Goal: Task Accomplishment & Management: Use online tool/utility

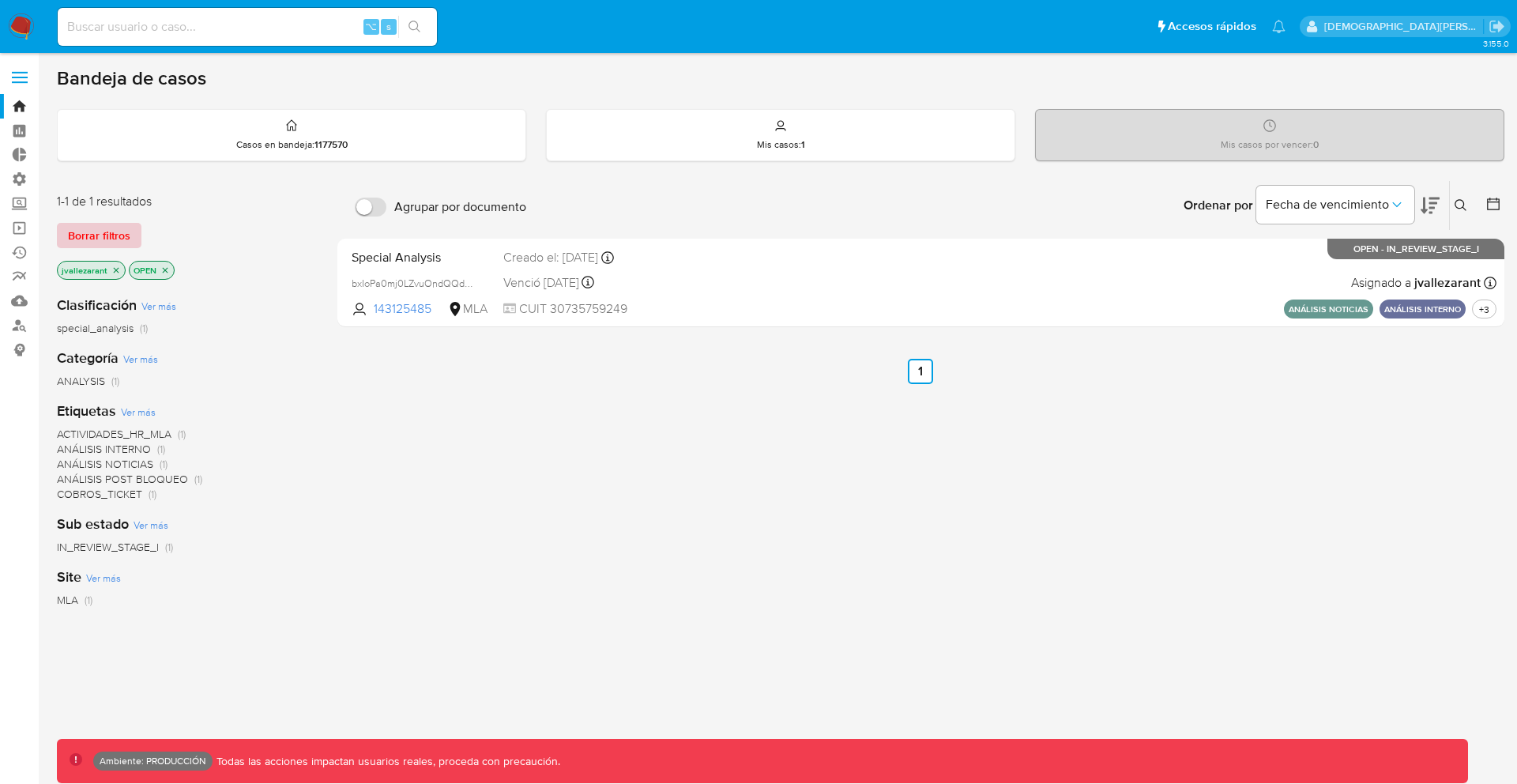
click at [108, 237] on span "Borrar filtros" at bounding box center [98, 235] width 62 height 22
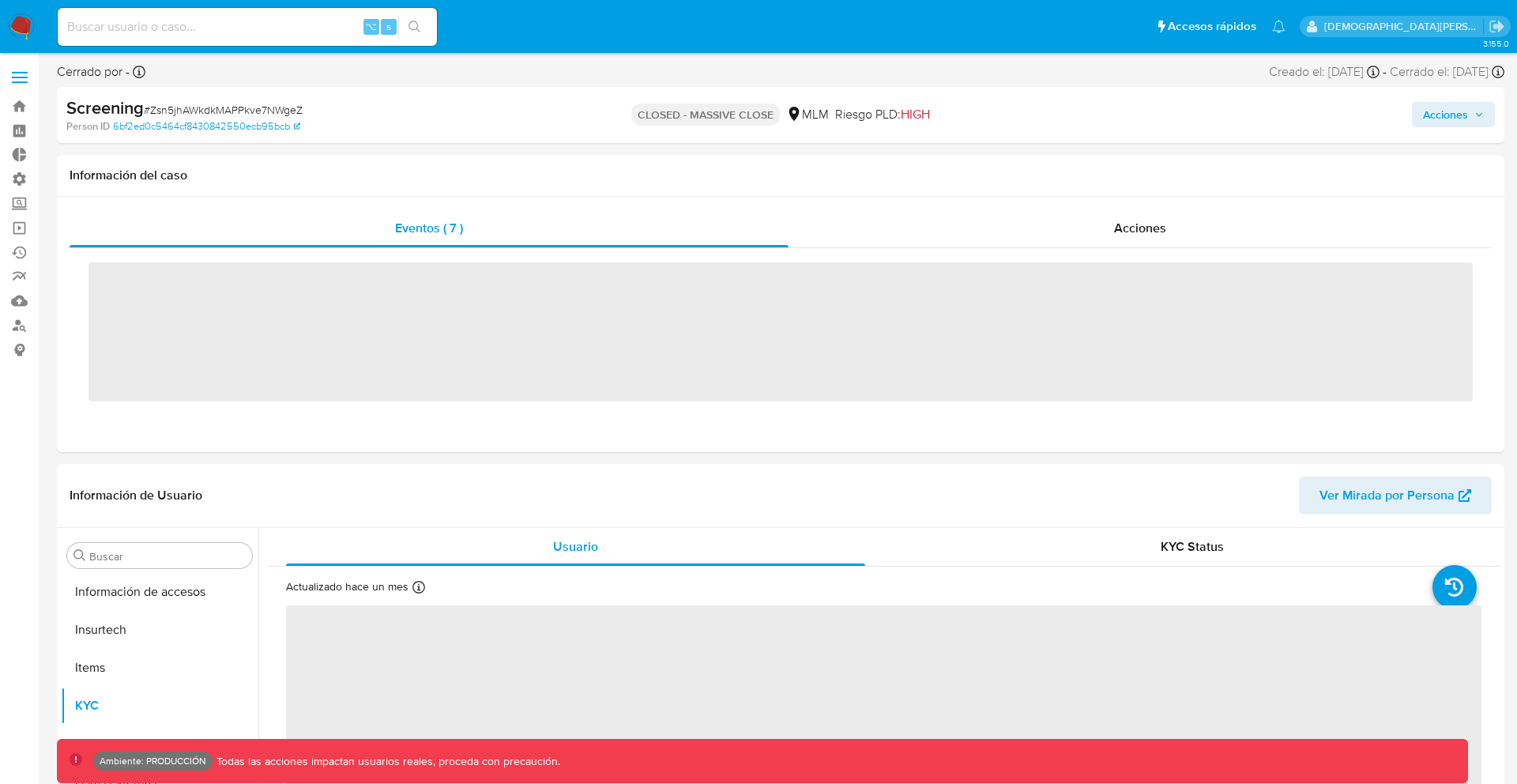
scroll to position [668, 0]
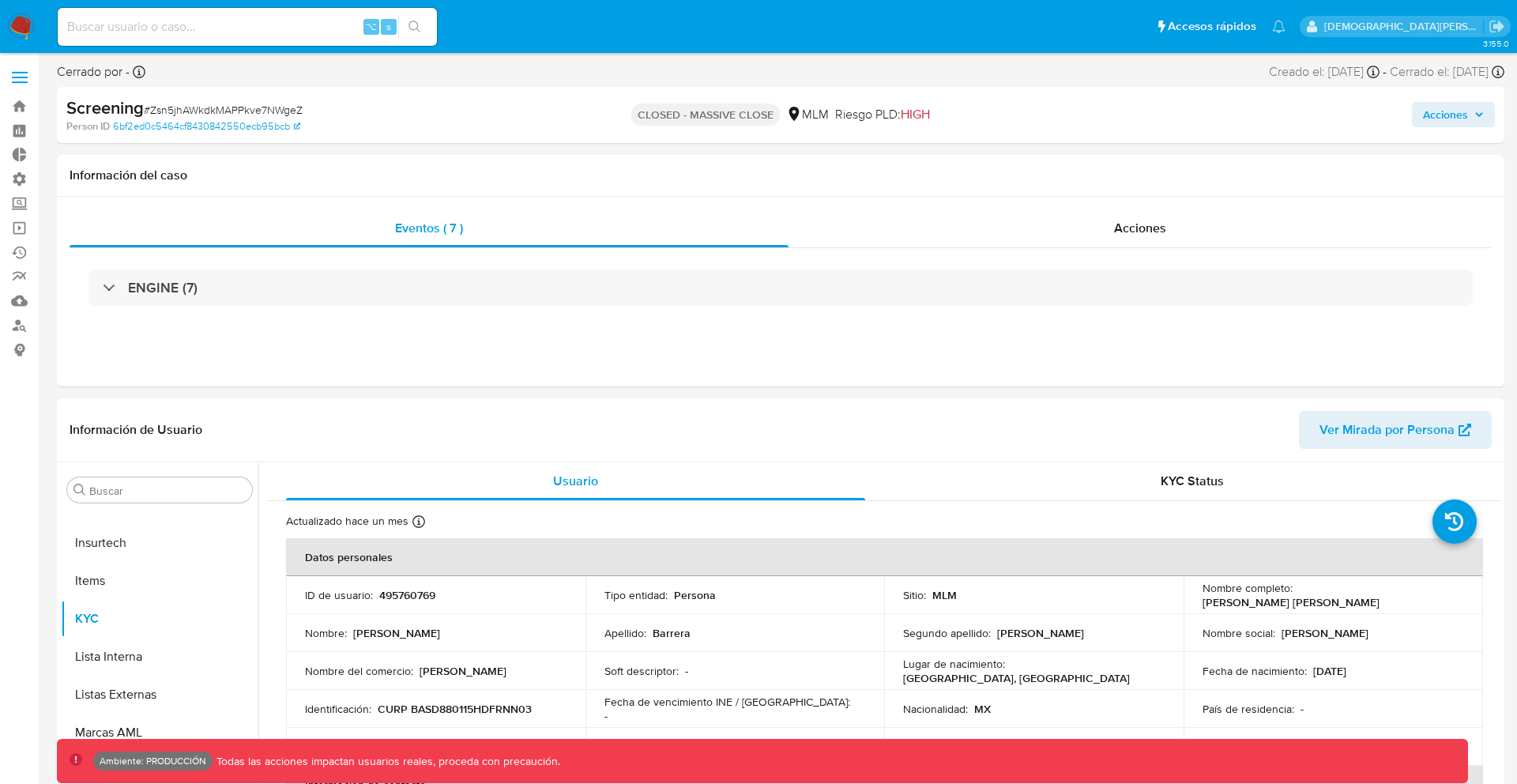
select select "10"
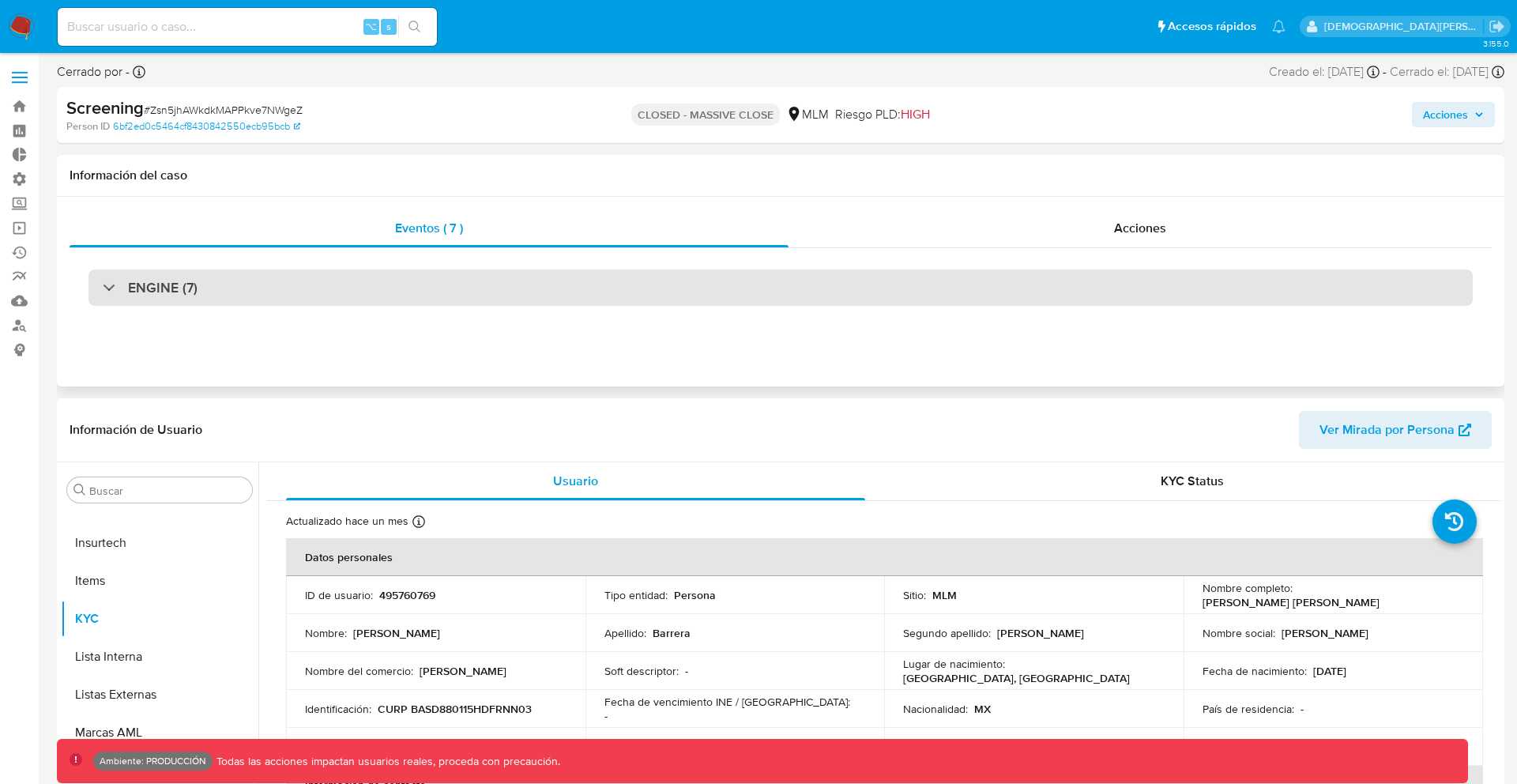
click at [750, 287] on div "ENGINE (7)" at bounding box center [780, 287] width 1384 height 36
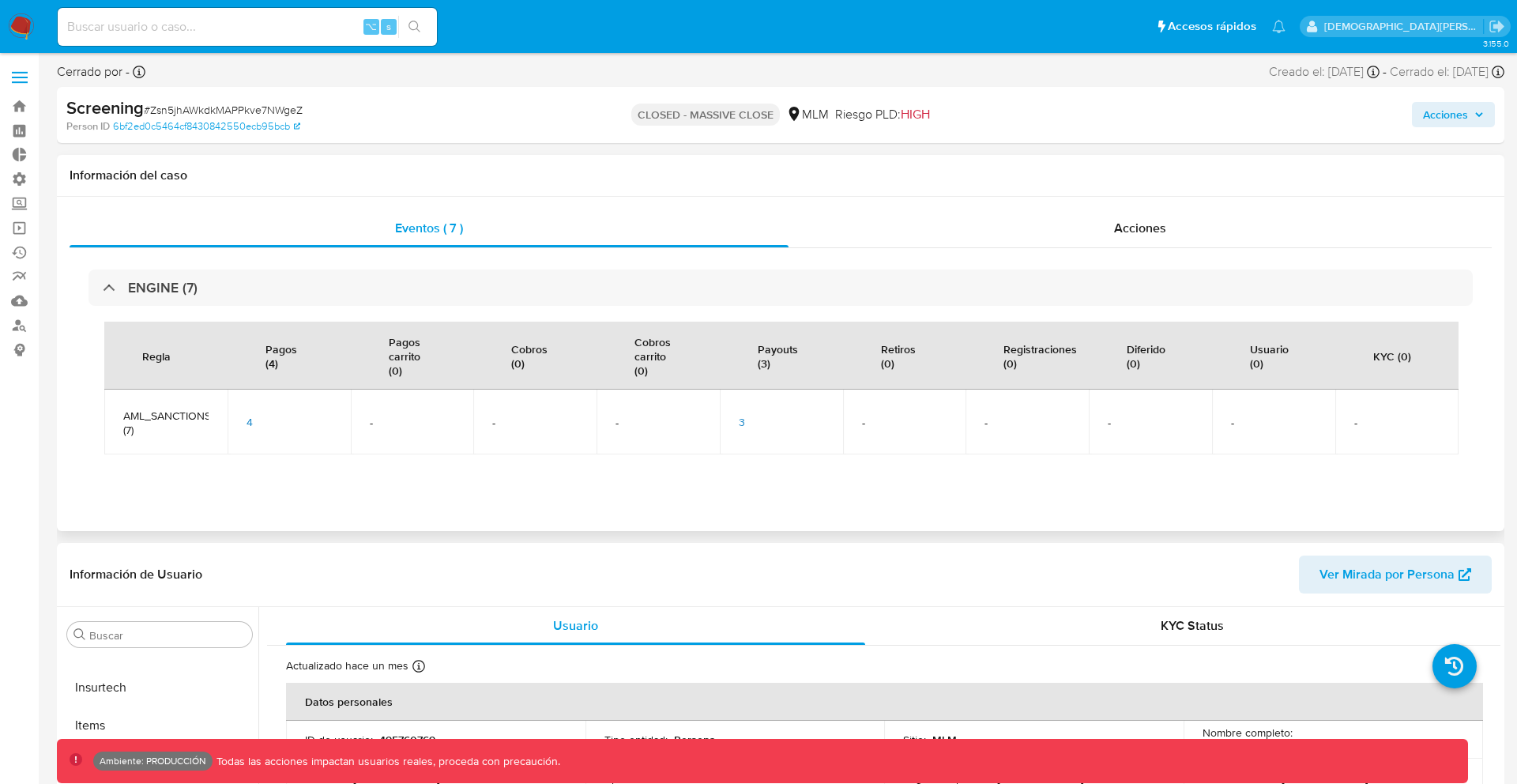
click at [739, 416] on span "3" at bounding box center [742, 422] width 6 height 16
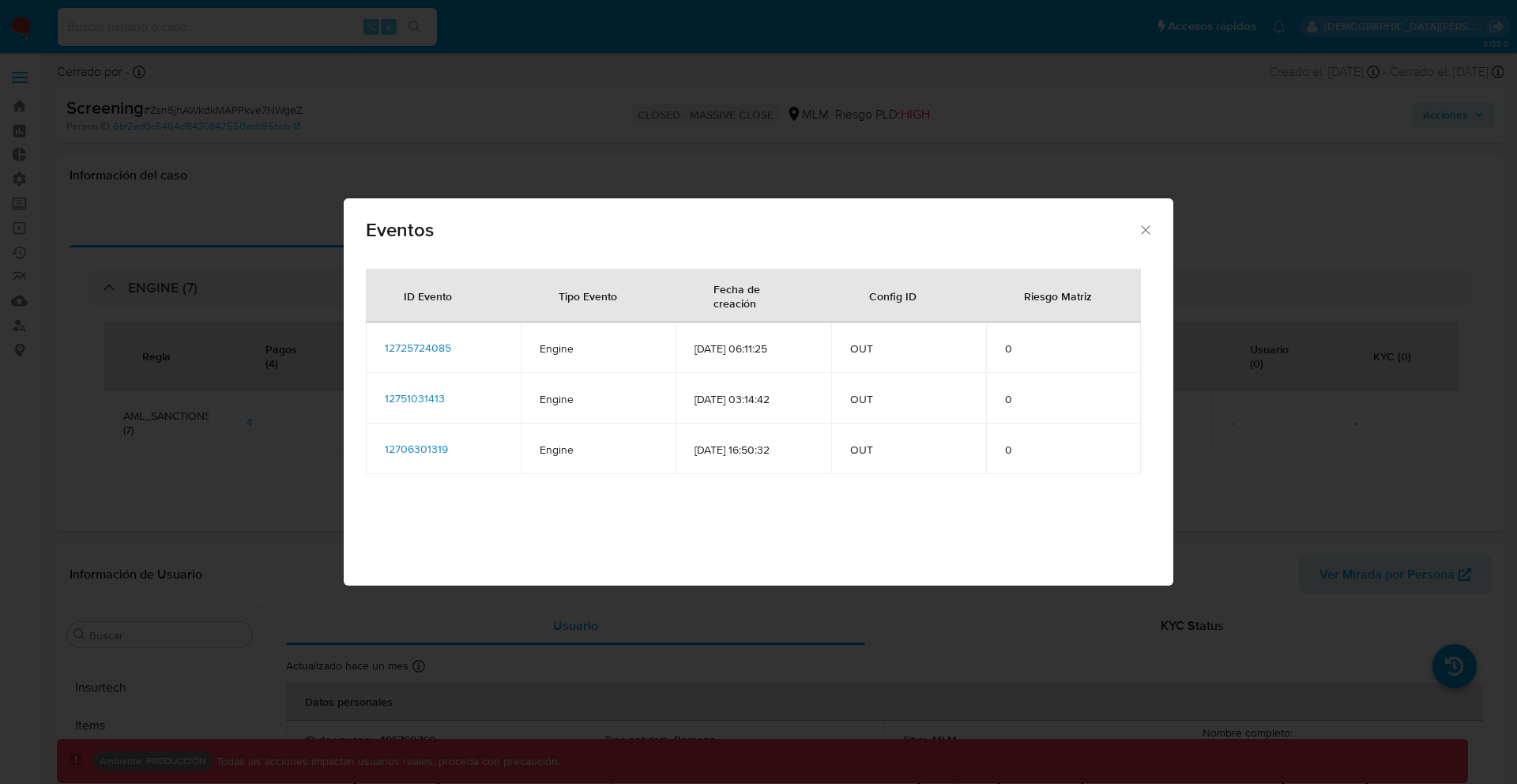
click at [1151, 223] on icon "Cerrar" at bounding box center [1146, 230] width 16 height 16
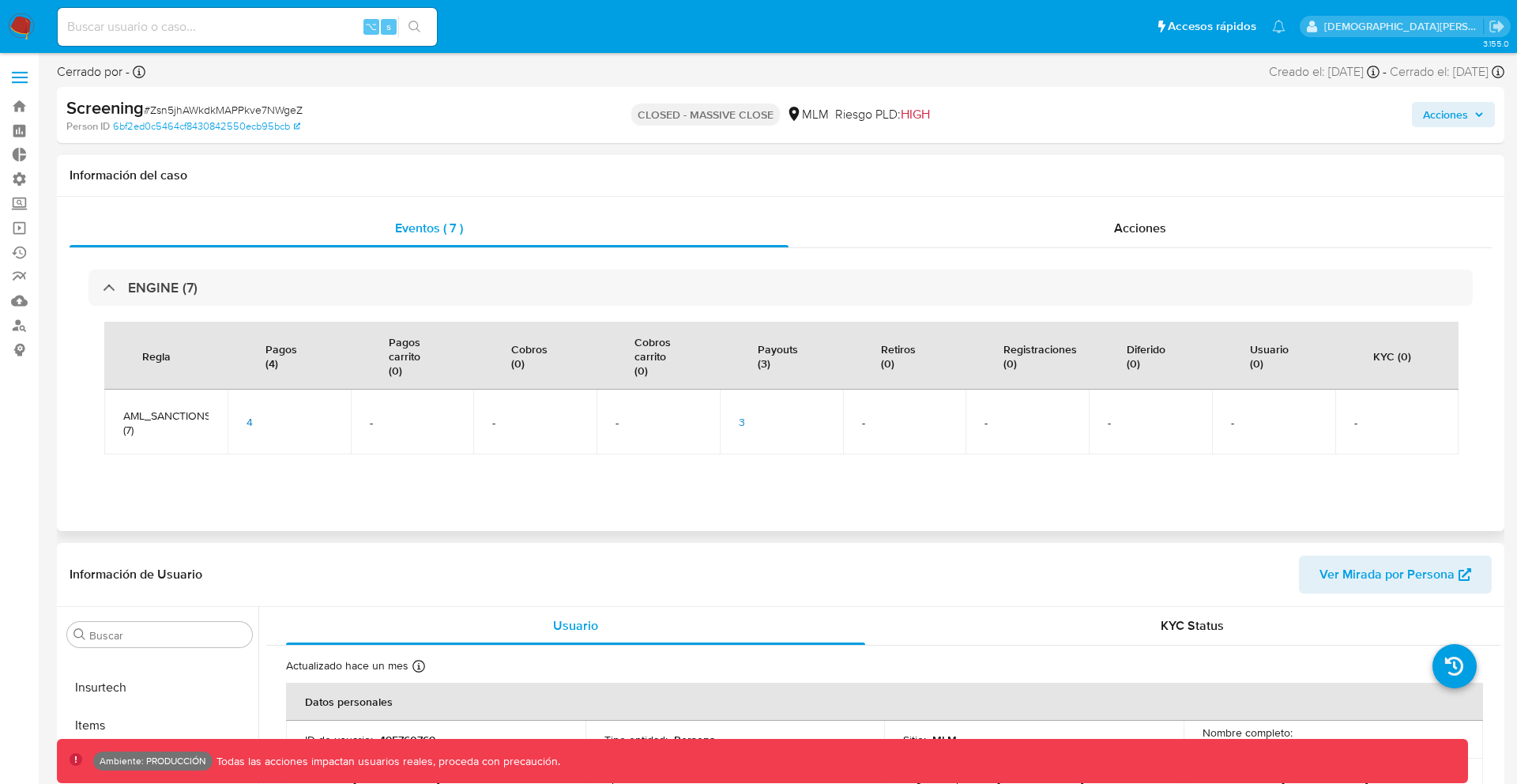
click at [737, 421] on td "3" at bounding box center [781, 422] width 123 height 65
click at [745, 419] on div "3" at bounding box center [781, 422] width 86 height 14
click at [745, 420] on div "3" at bounding box center [781, 422] width 86 height 14
click at [743, 420] on span "3" at bounding box center [742, 422] width 6 height 16
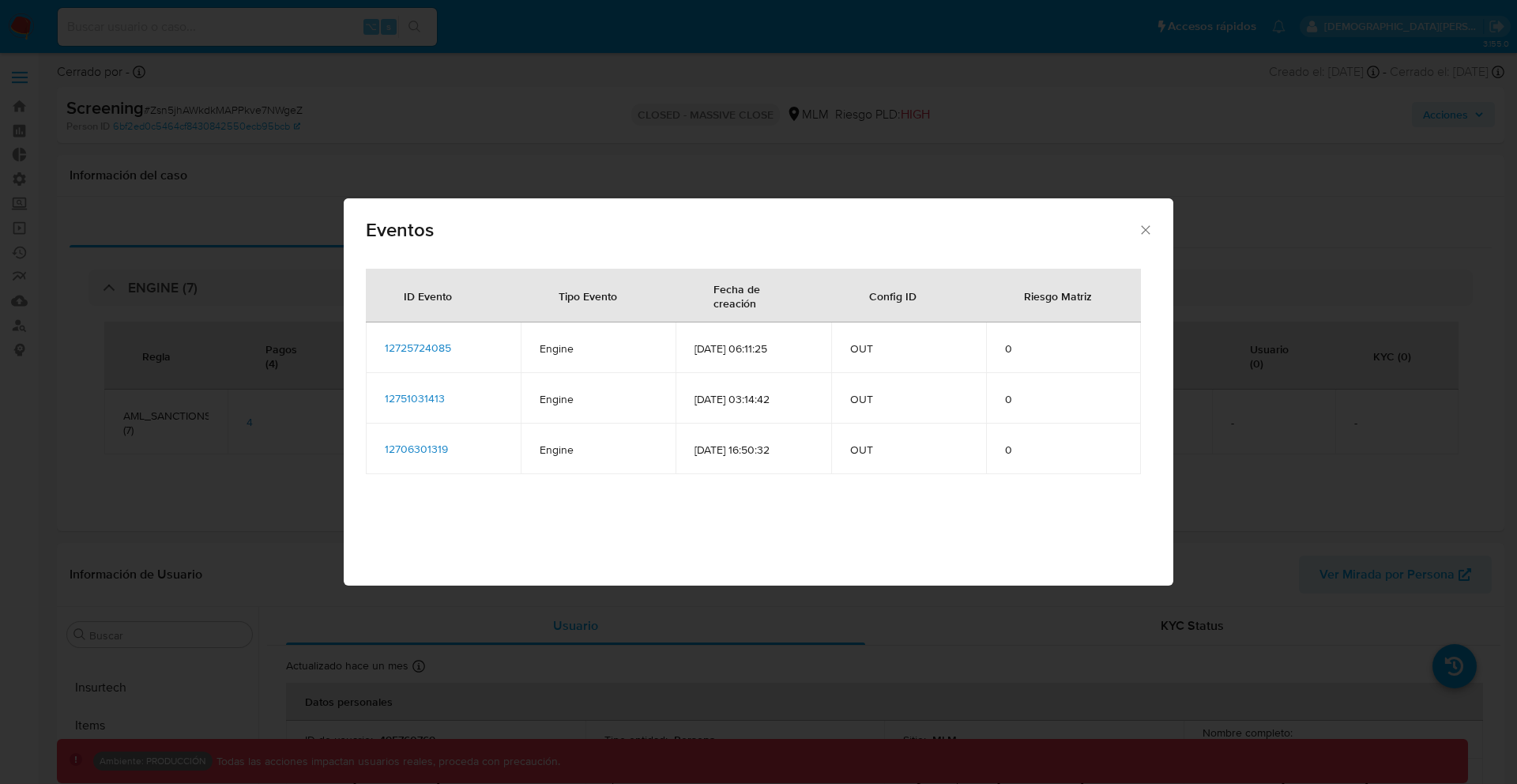
click at [423, 352] on span "12725724085" at bounding box center [417, 347] width 66 height 16
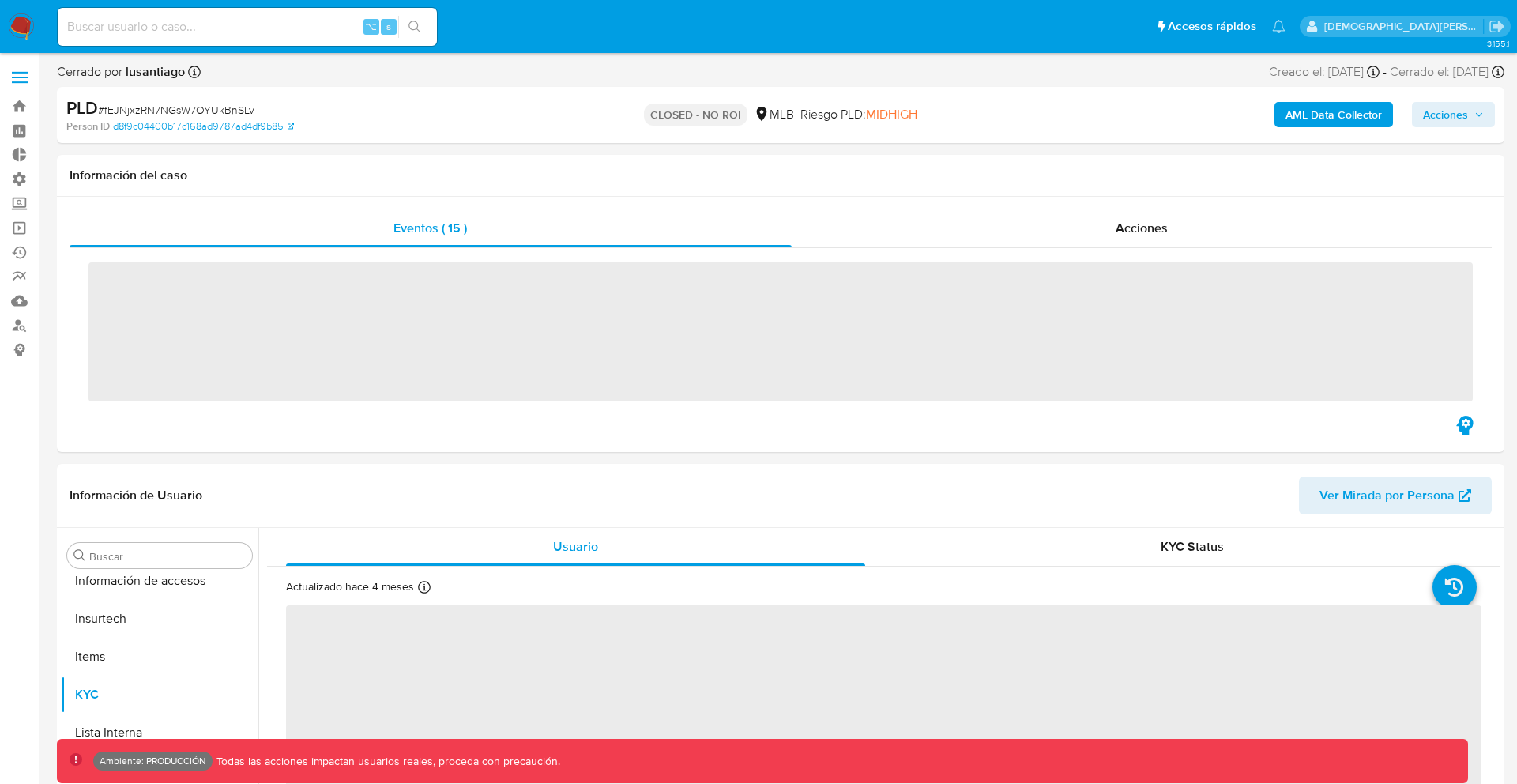
scroll to position [705, 0]
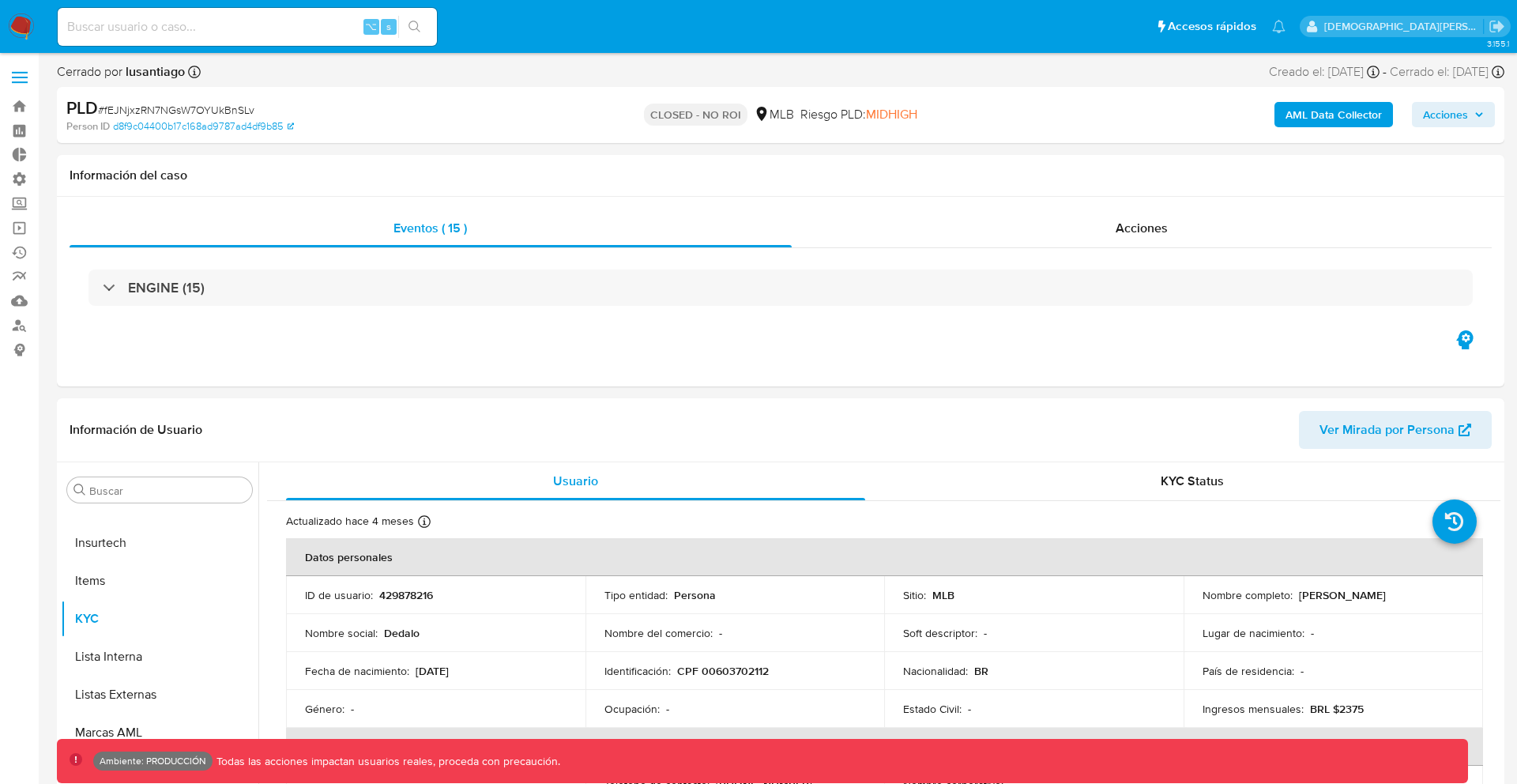
select select "10"
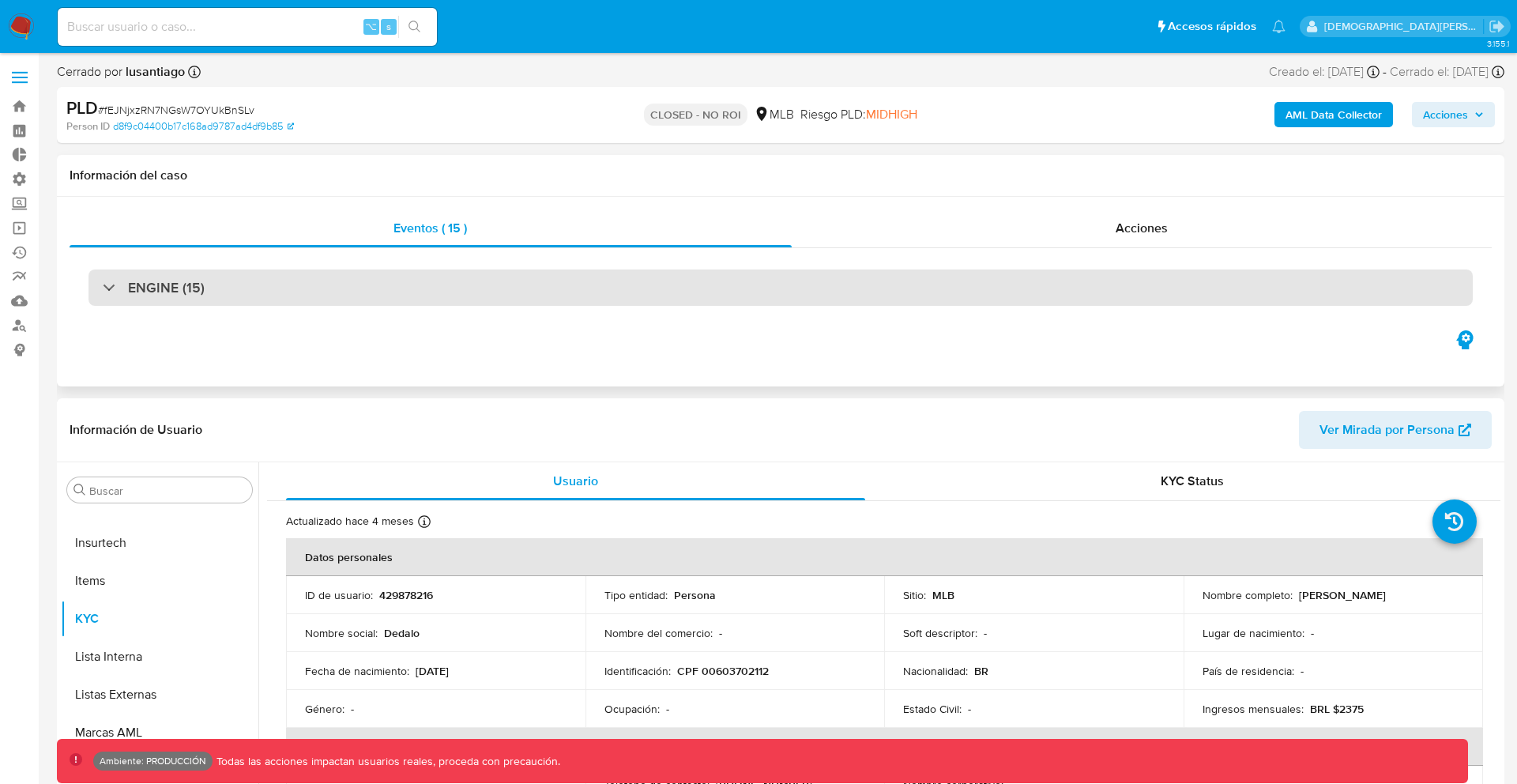
click at [694, 285] on div "ENGINE (15)" at bounding box center [780, 287] width 1384 height 36
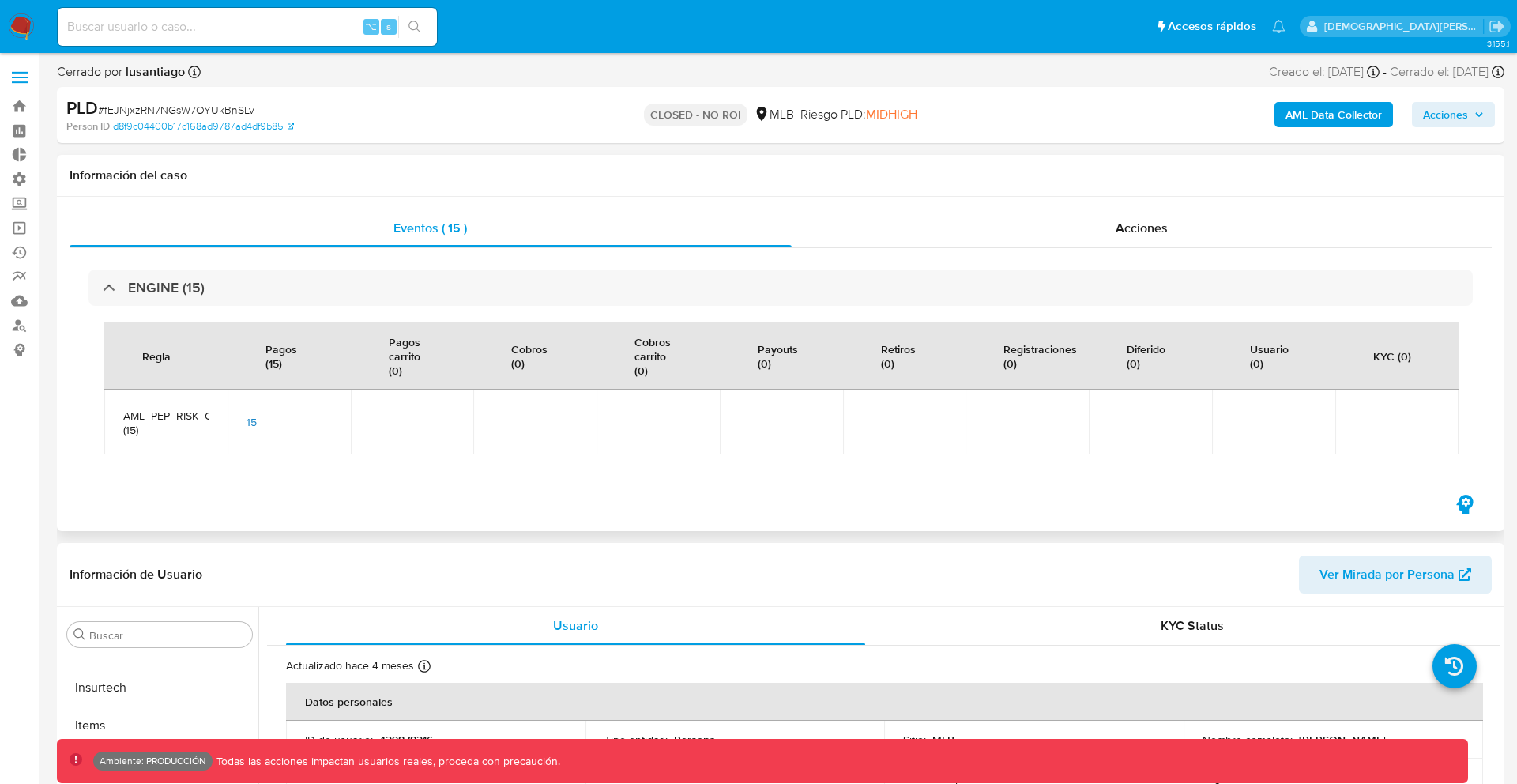
click at [247, 424] on span "15" at bounding box center [252, 422] width 10 height 16
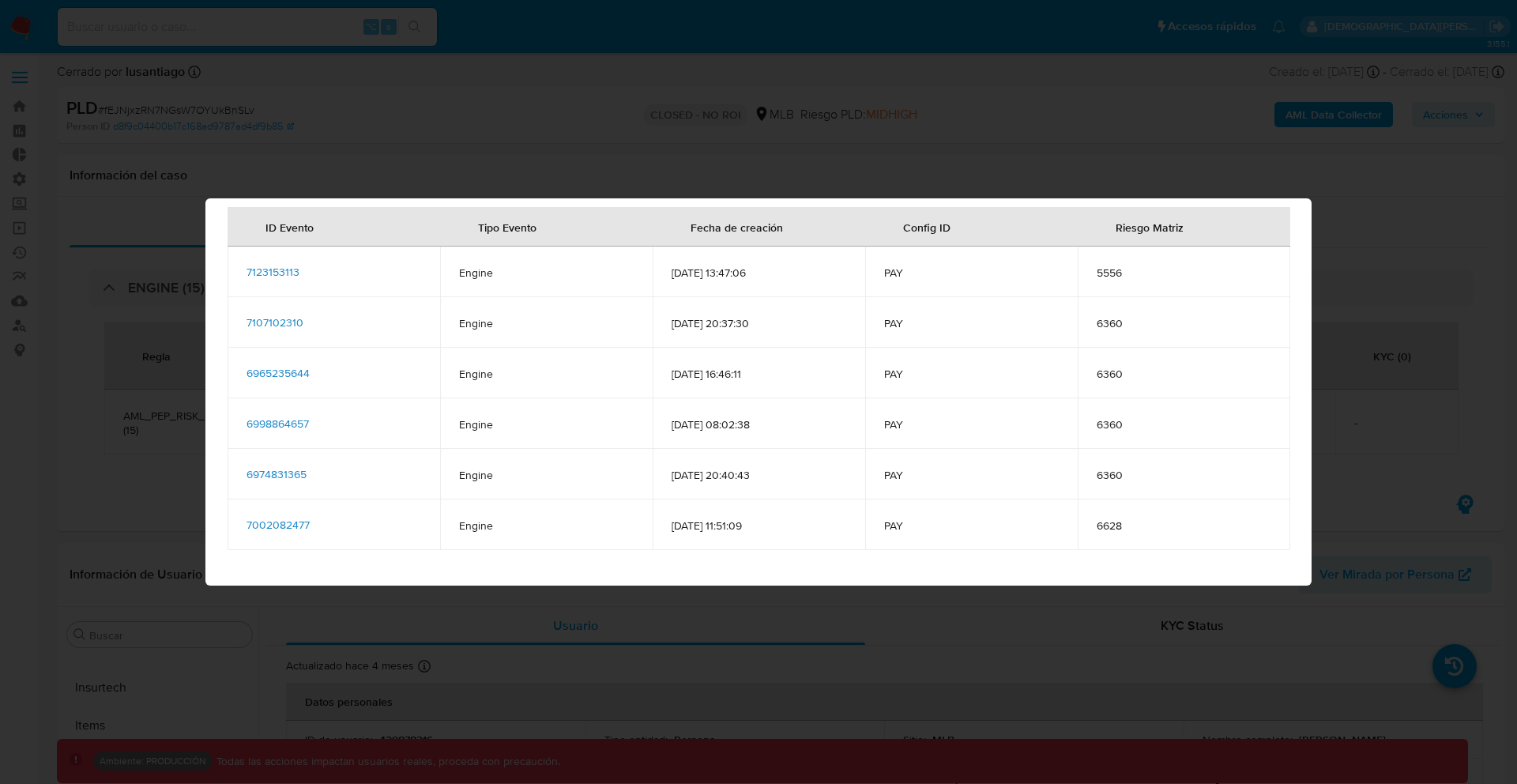
scroll to position [94, 0]
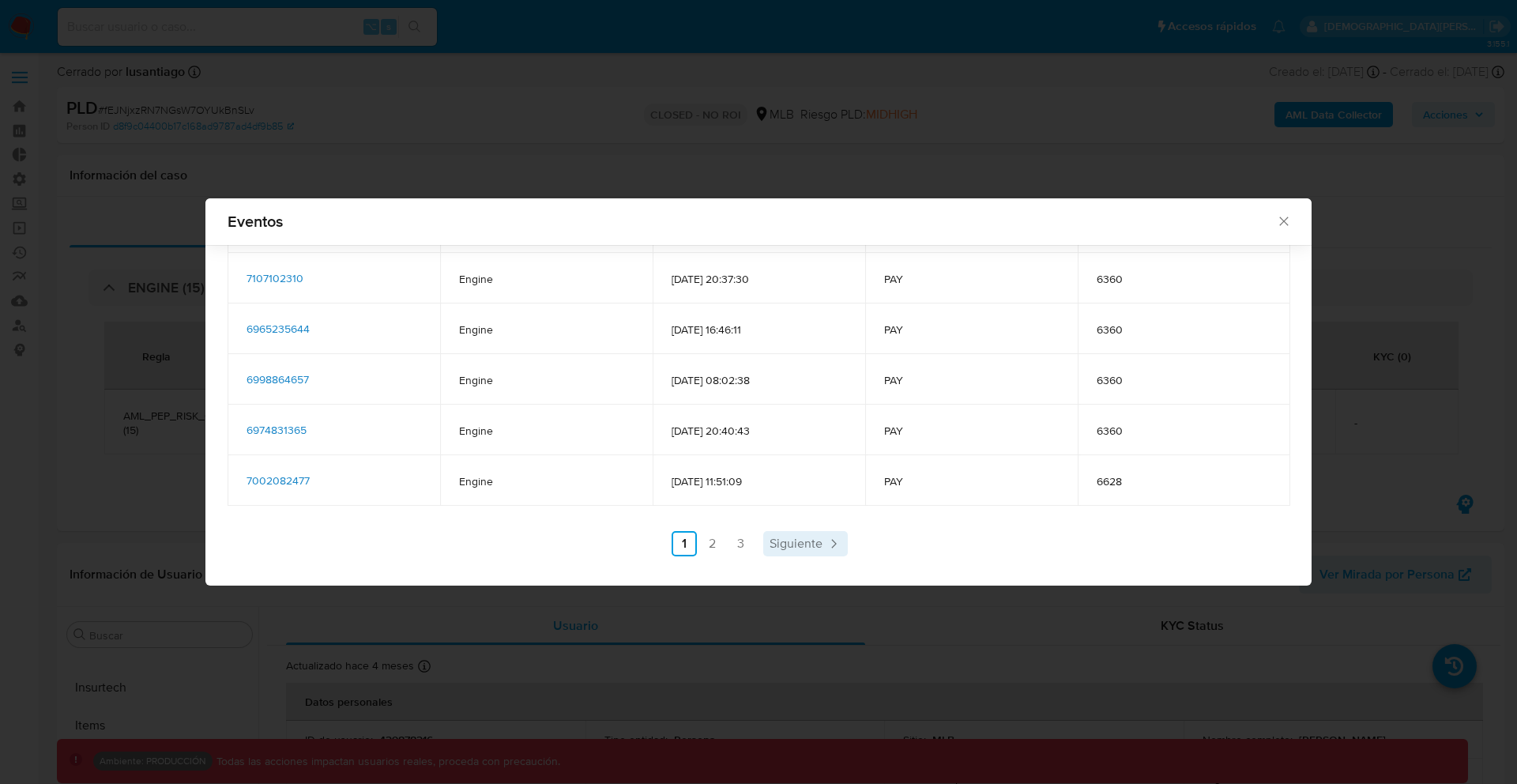
click at [816, 537] on span "Siguiente" at bounding box center [796, 543] width 53 height 13
click at [816, 537] on span "Siguiente" at bounding box center [838, 543] width 53 height 13
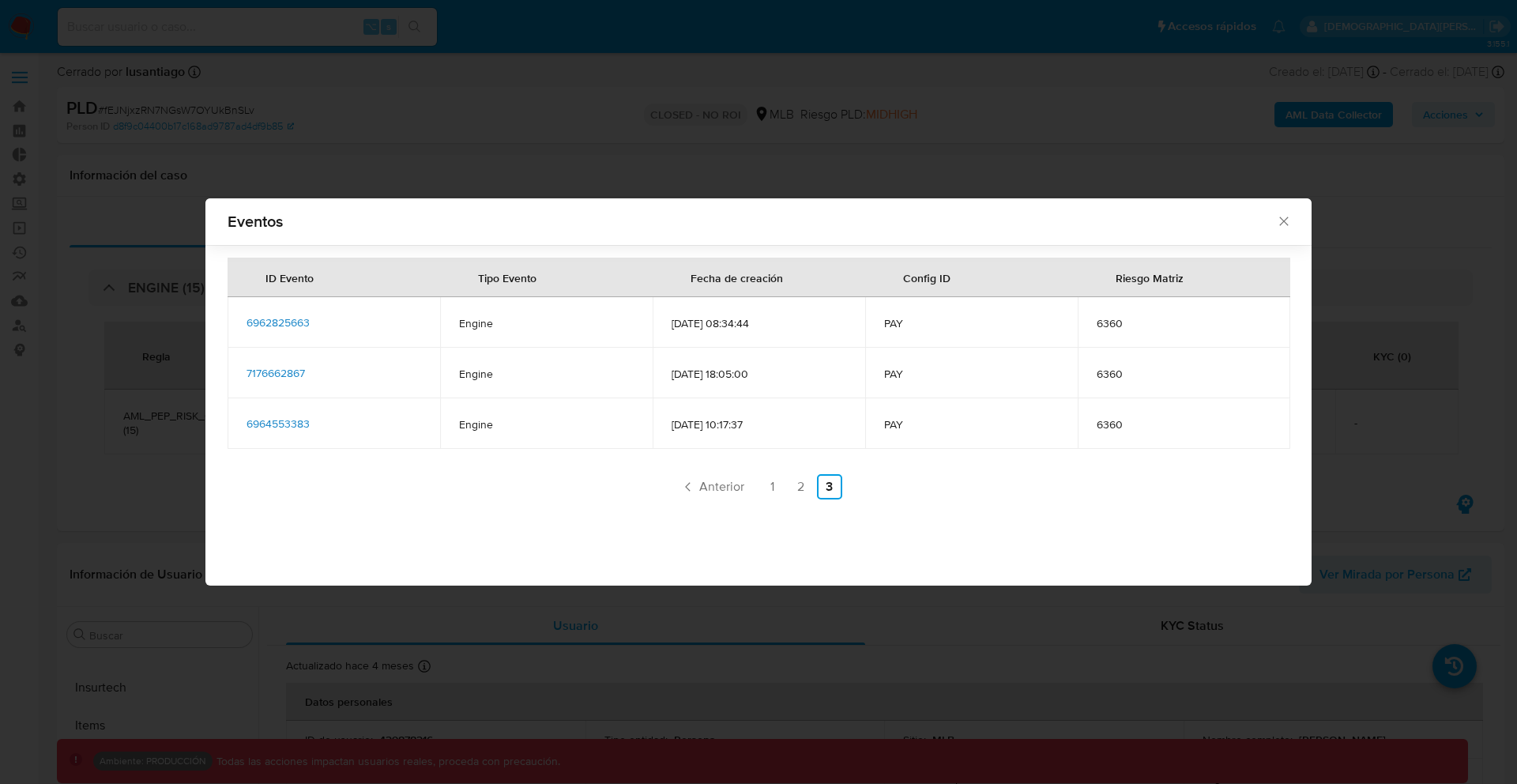
click at [289, 319] on span "6962825663" at bounding box center [278, 323] width 63 height 16
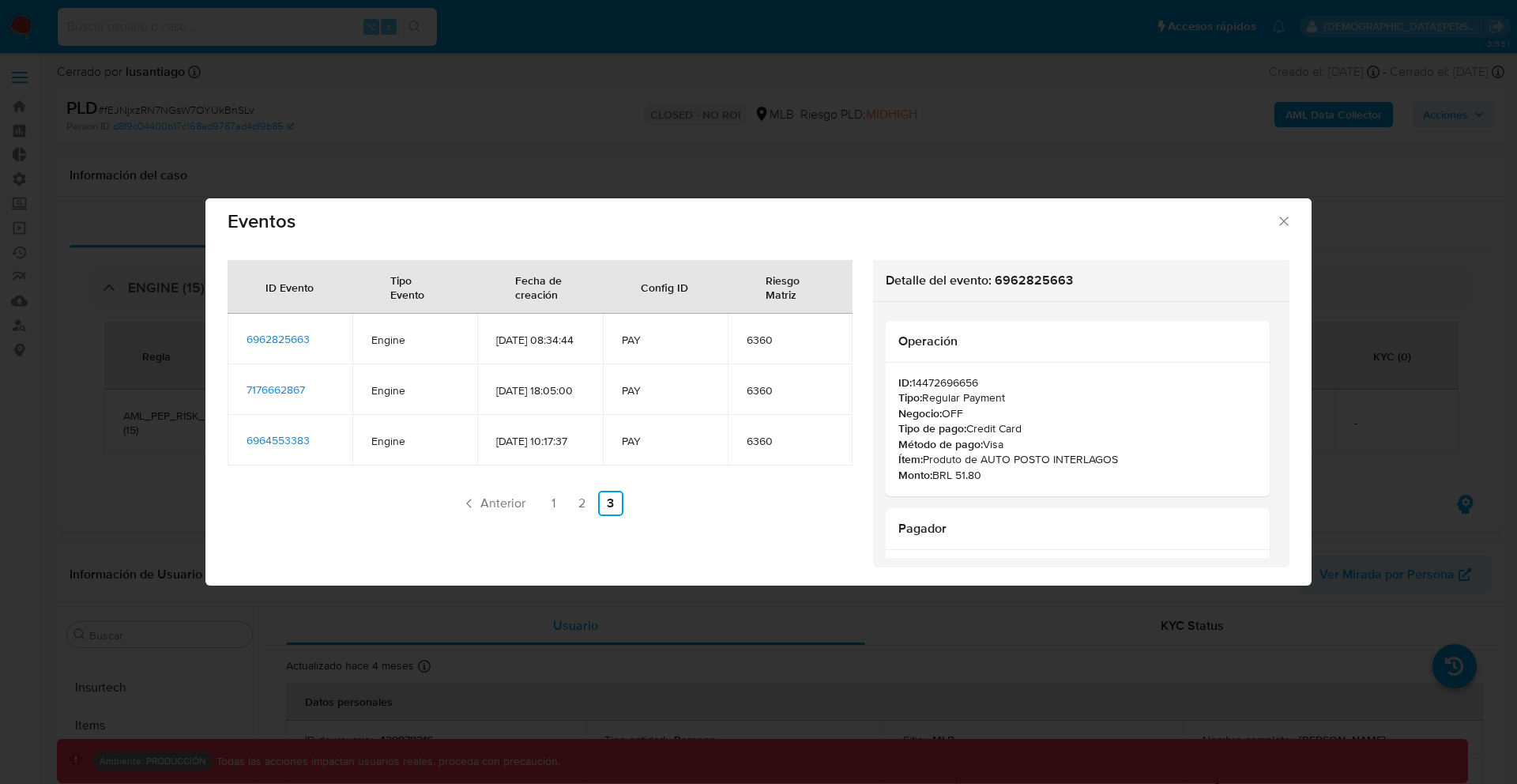
click at [1283, 224] on icon "Cerrar" at bounding box center [1284, 221] width 16 height 16
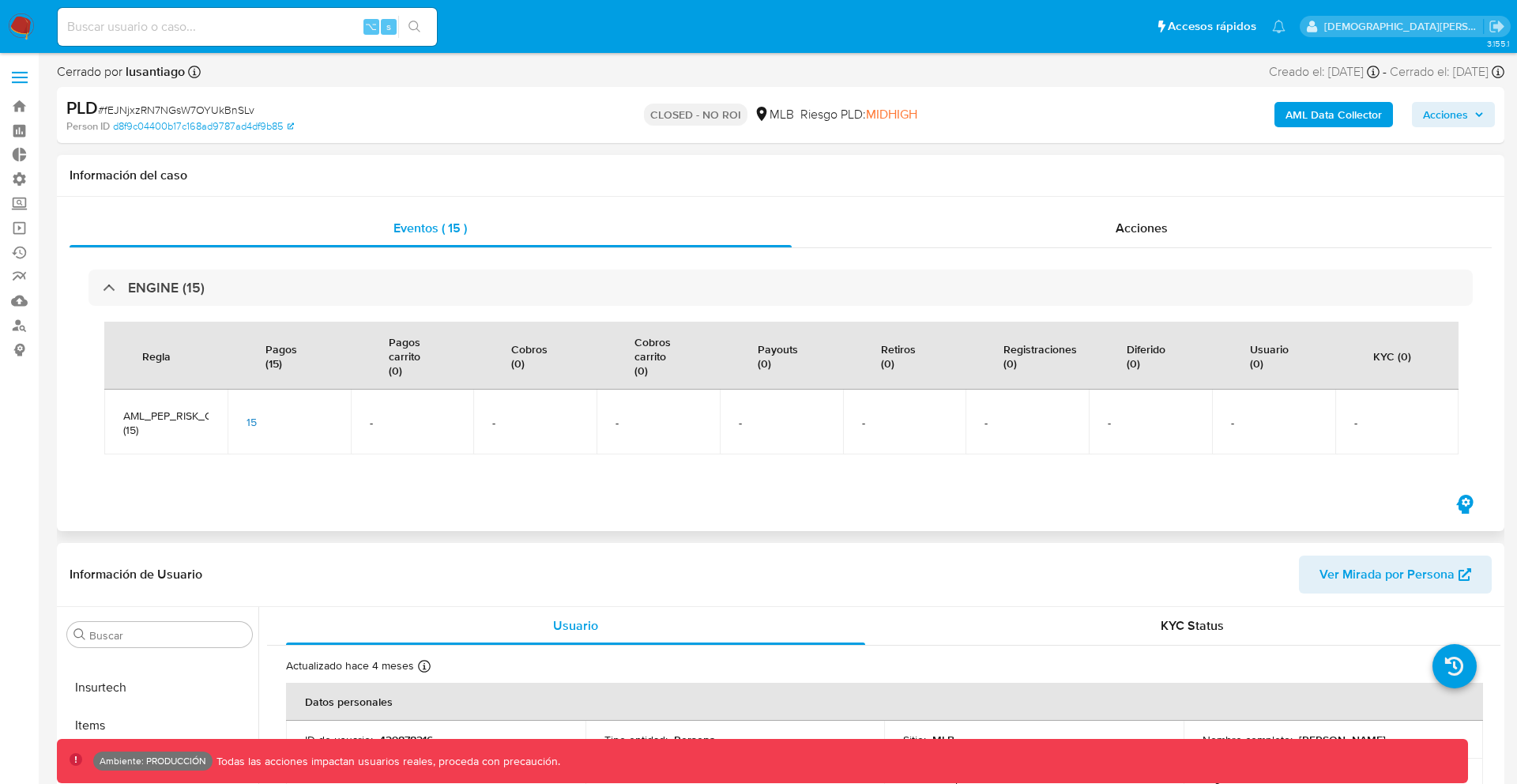
click at [158, 418] on span "AML_PEP_RISK_CHECKOUT_DATA (15)" at bounding box center [165, 422] width 86 height 29
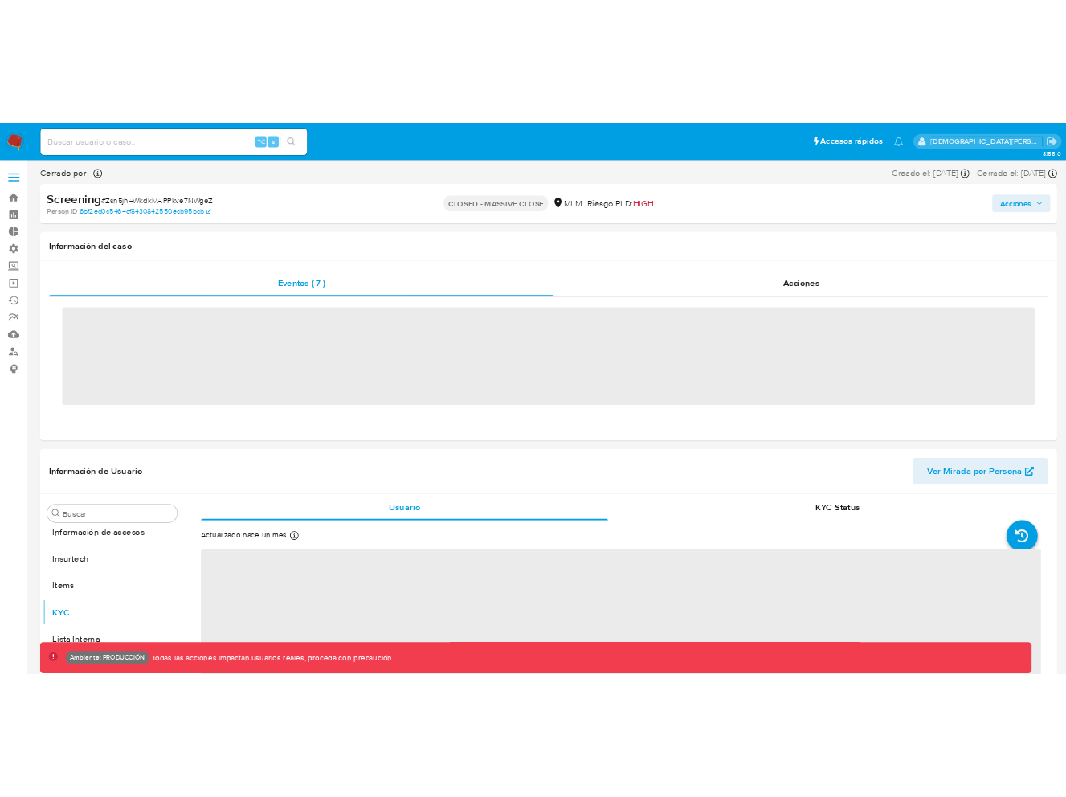
scroll to position [679, 0]
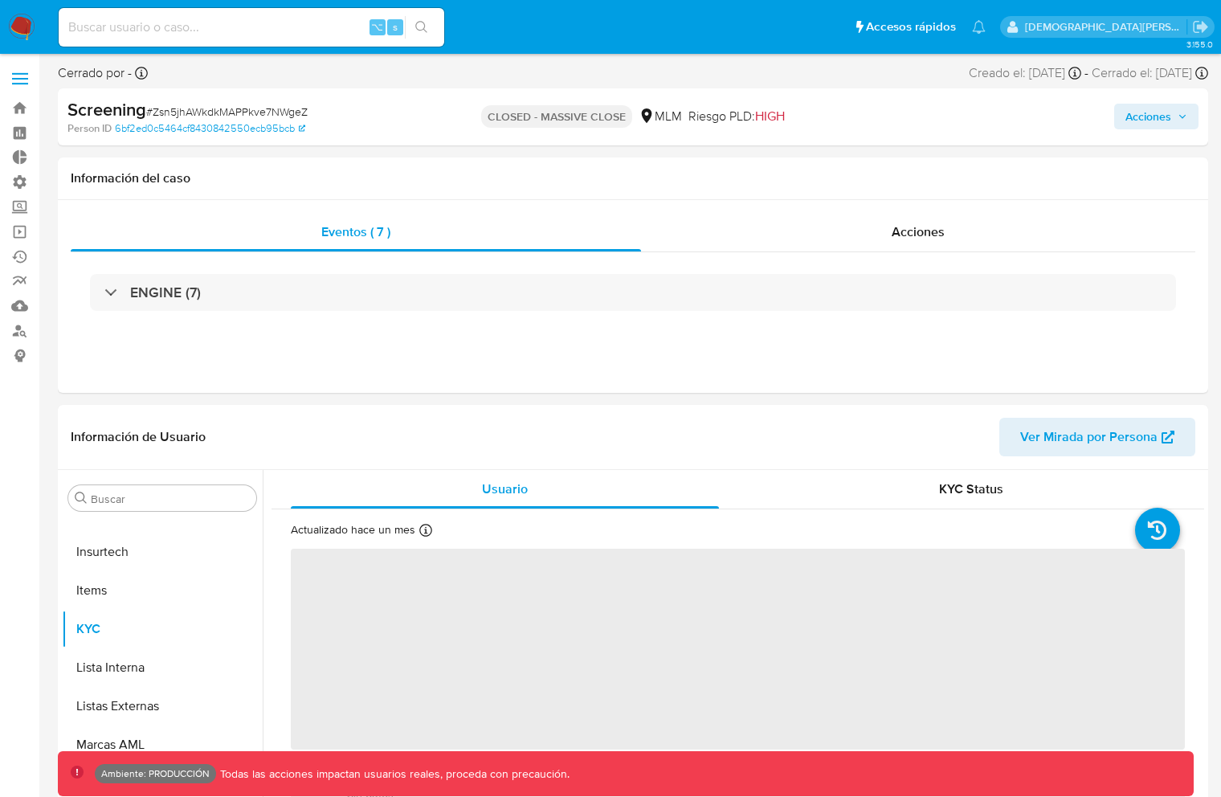
select select "10"
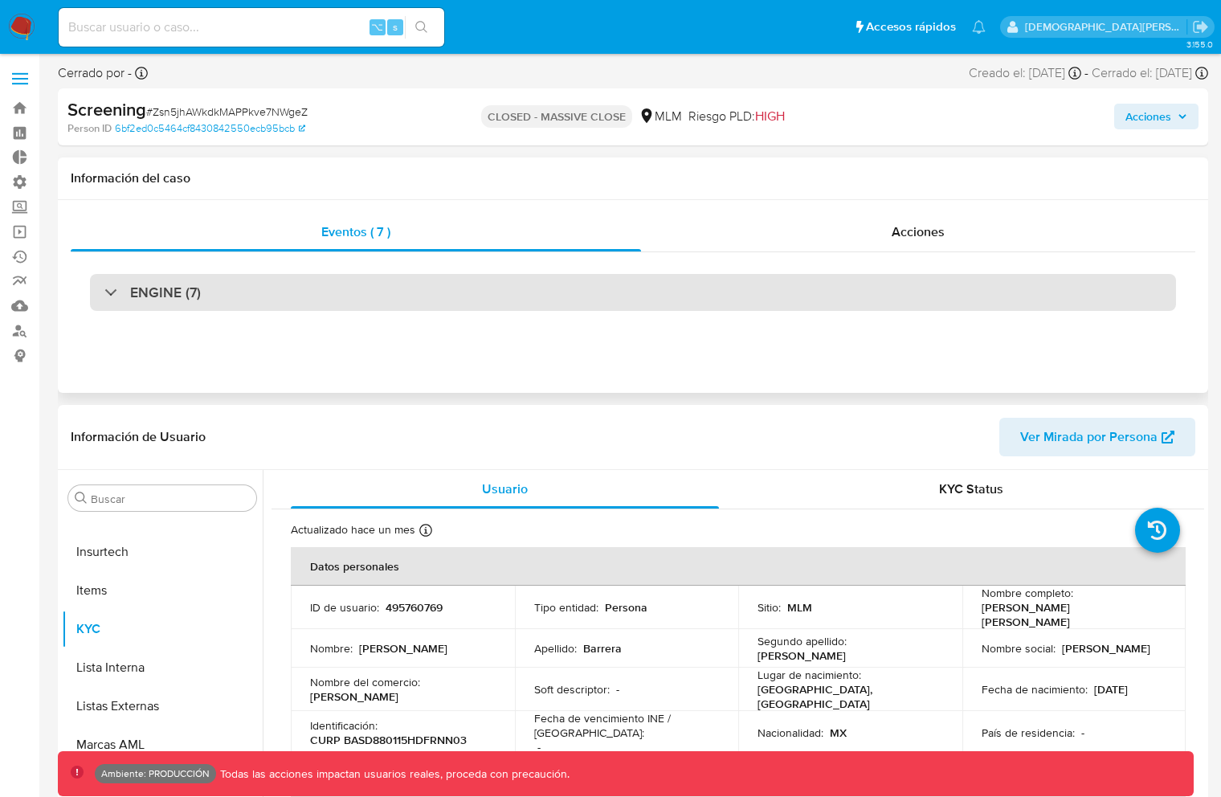
click at [311, 290] on div "ENGINE (7)" at bounding box center [633, 292] width 1086 height 37
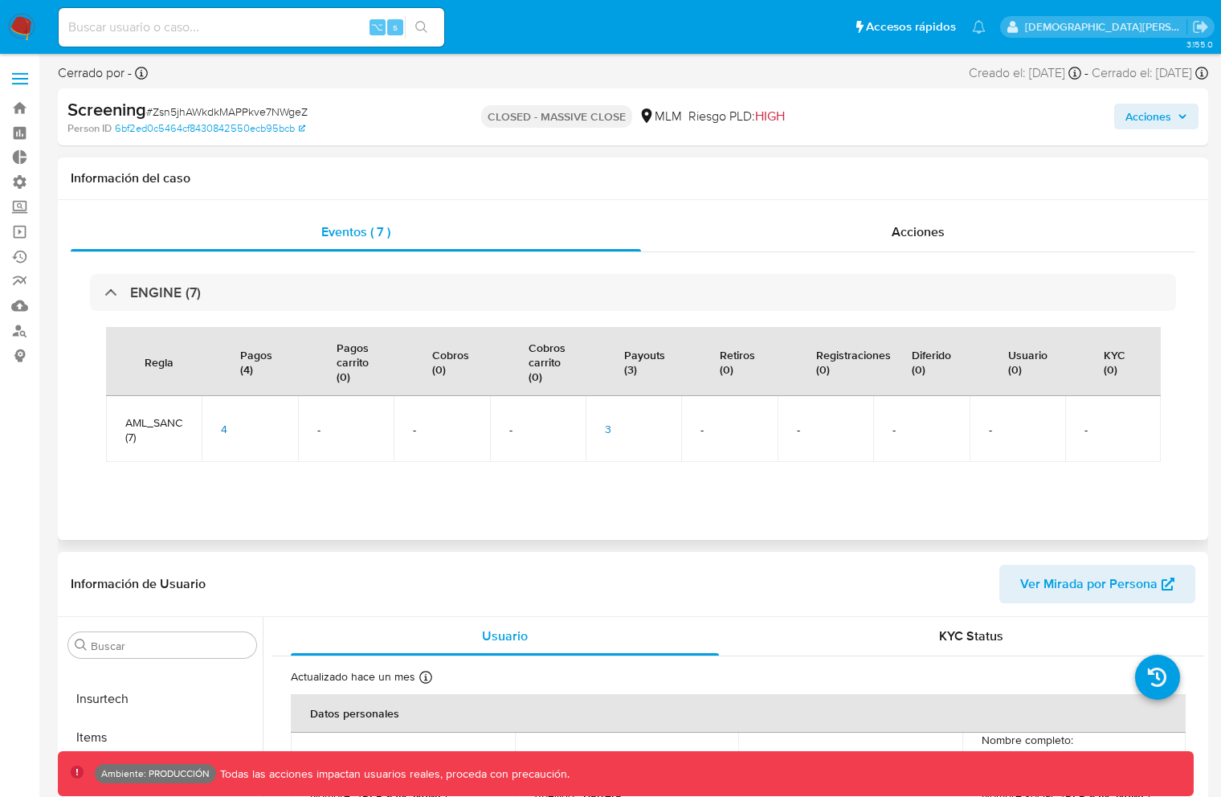
click at [606, 431] on span "3" at bounding box center [608, 429] width 6 height 16
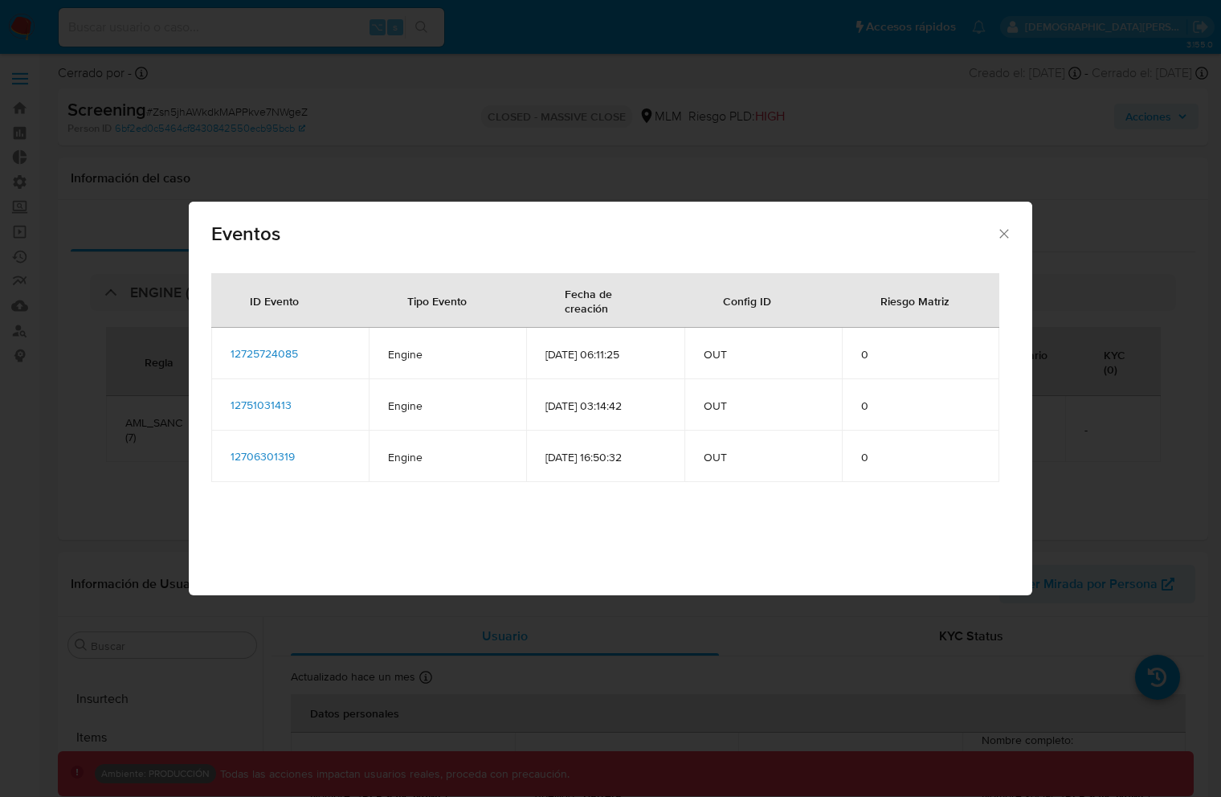
click at [265, 407] on span "12751031413" at bounding box center [261, 405] width 61 height 16
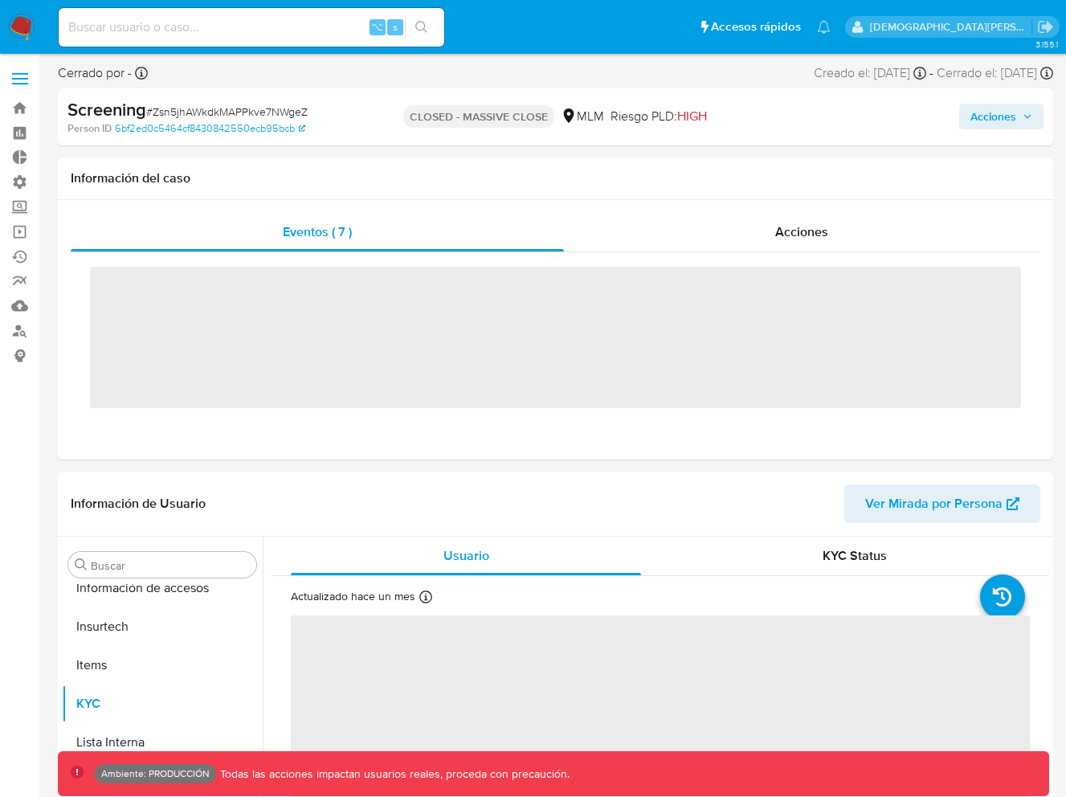
scroll to position [679, 0]
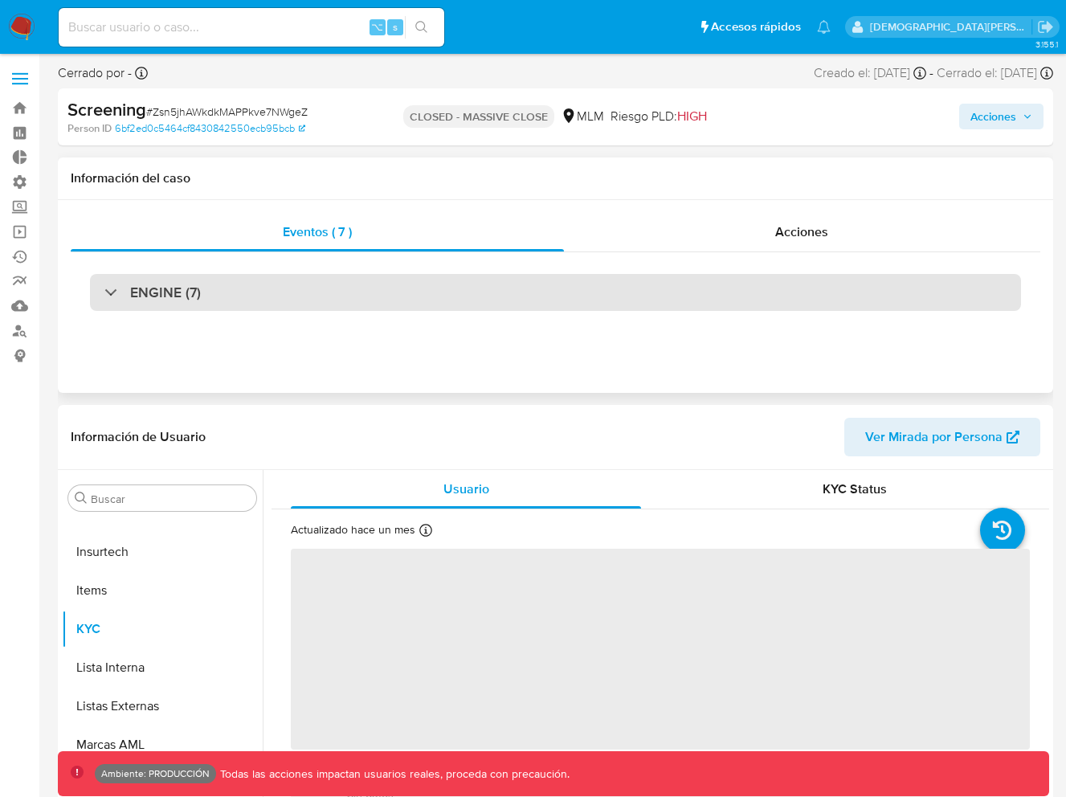
click at [560, 301] on div "ENGINE (7)" at bounding box center [555, 292] width 931 height 37
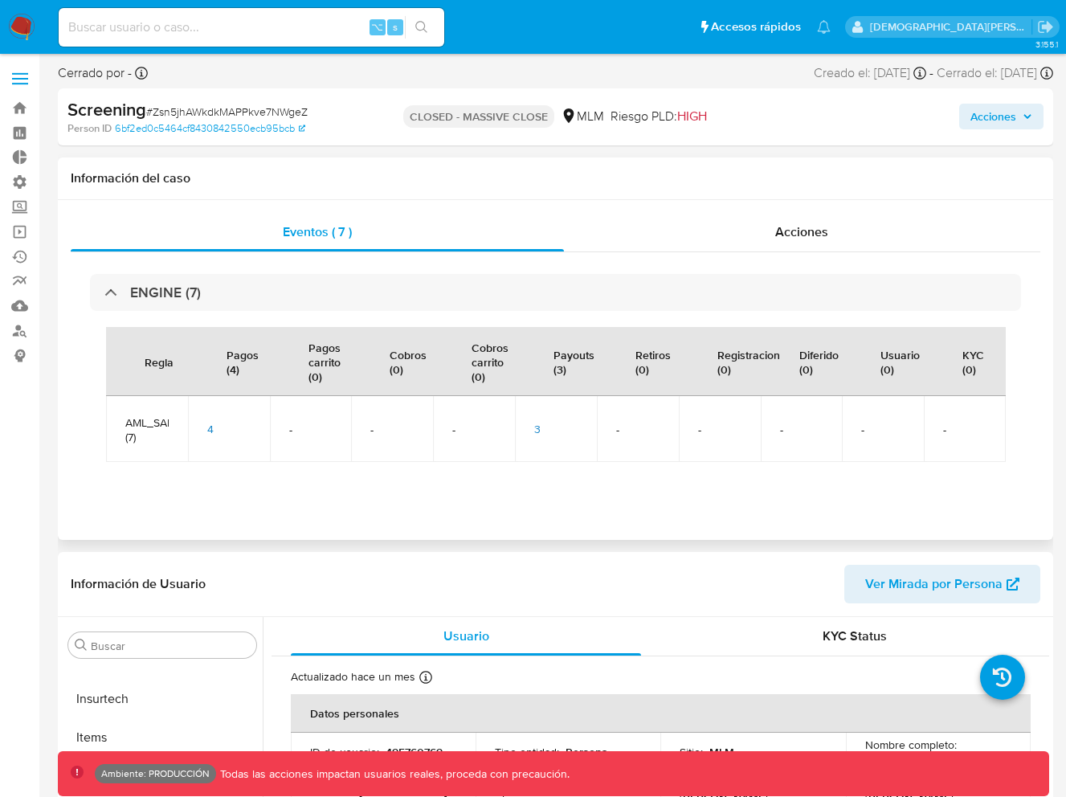
select select "10"
click at [537, 427] on span "3" at bounding box center [537, 429] width 6 height 16
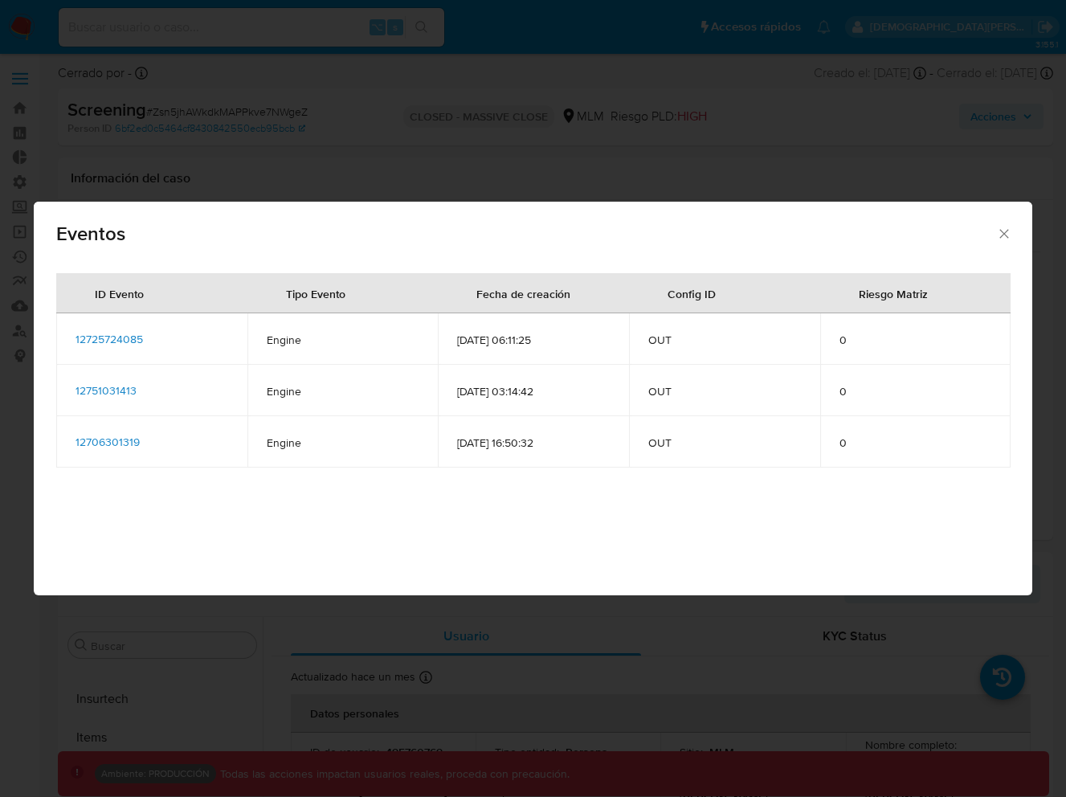
click at [121, 442] on span "12706301319" at bounding box center [108, 442] width 64 height 16
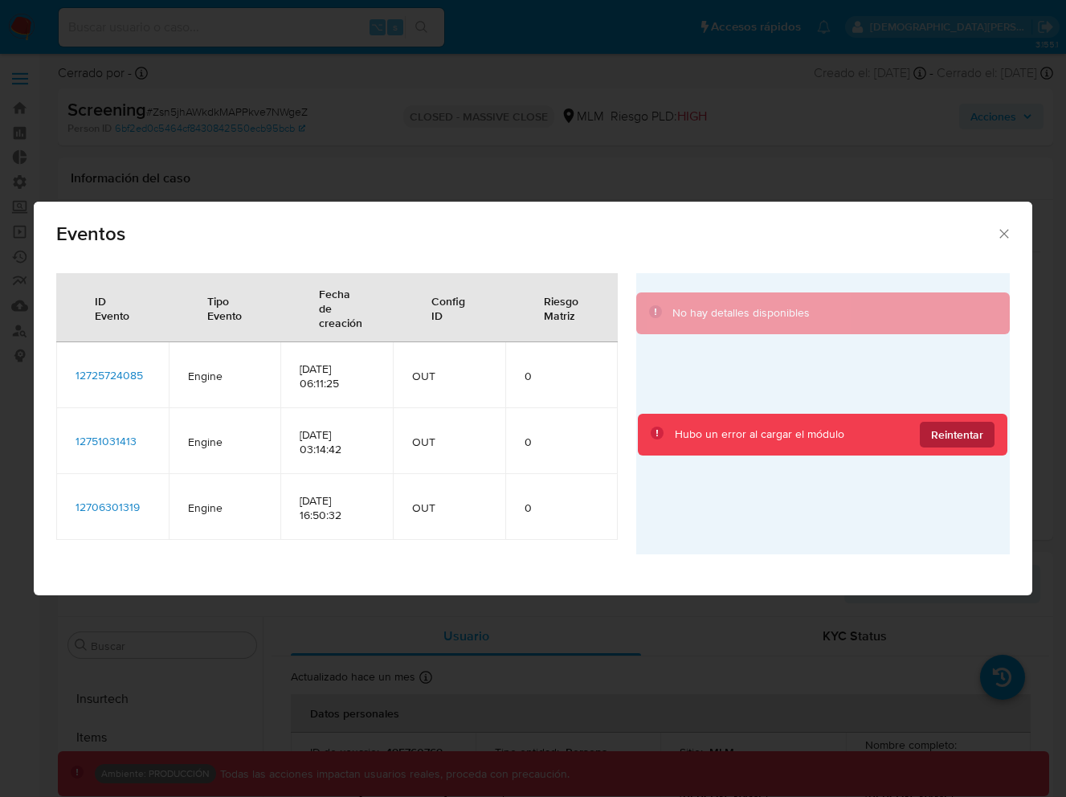
click at [947, 428] on span "Reintentar" at bounding box center [957, 435] width 52 height 26
click at [937, 439] on span "Reintentar" at bounding box center [957, 435] width 52 height 26
click at [120, 444] on span "12751031413" at bounding box center [106, 441] width 61 height 16
click at [127, 381] on span "12725724085" at bounding box center [109, 375] width 67 height 16
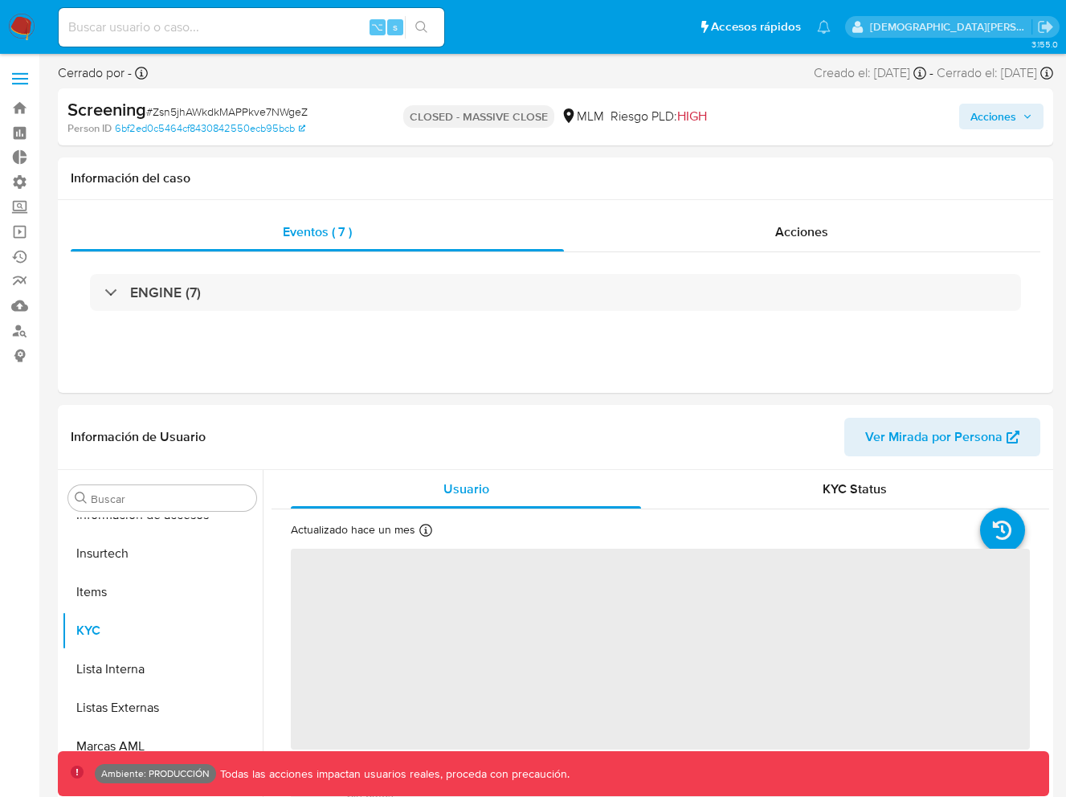
scroll to position [679, 0]
select select "10"
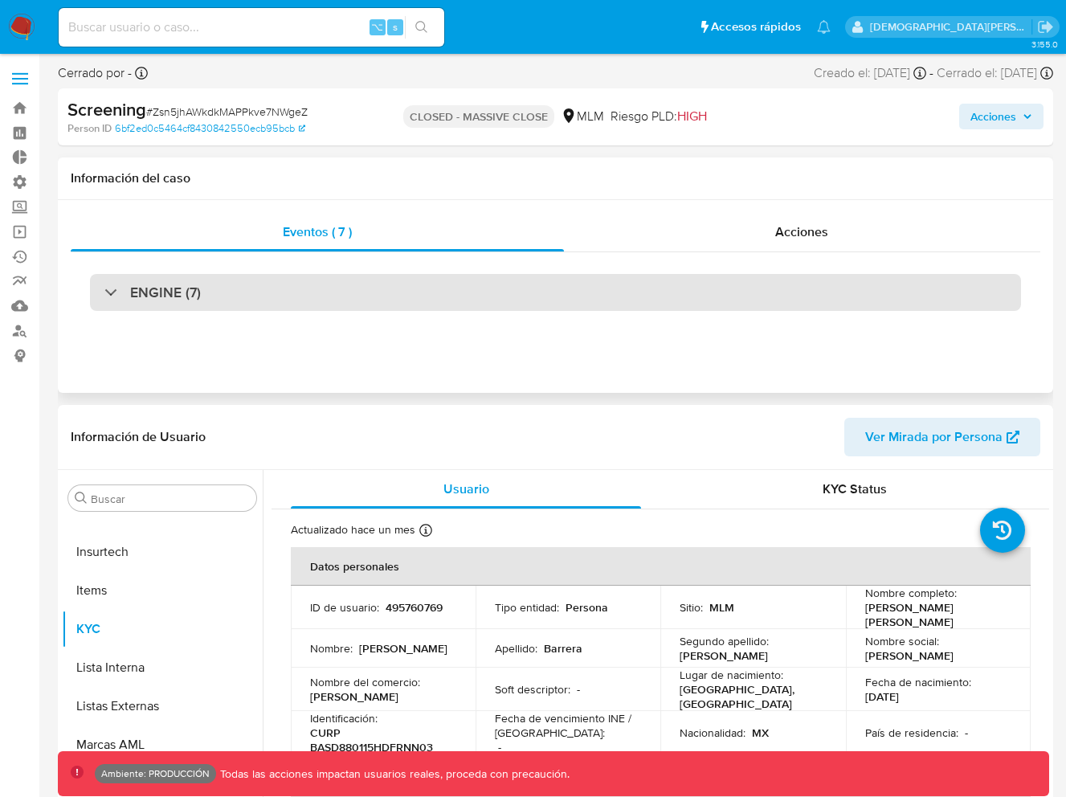
click at [398, 303] on div "ENGINE (7)" at bounding box center [555, 292] width 931 height 37
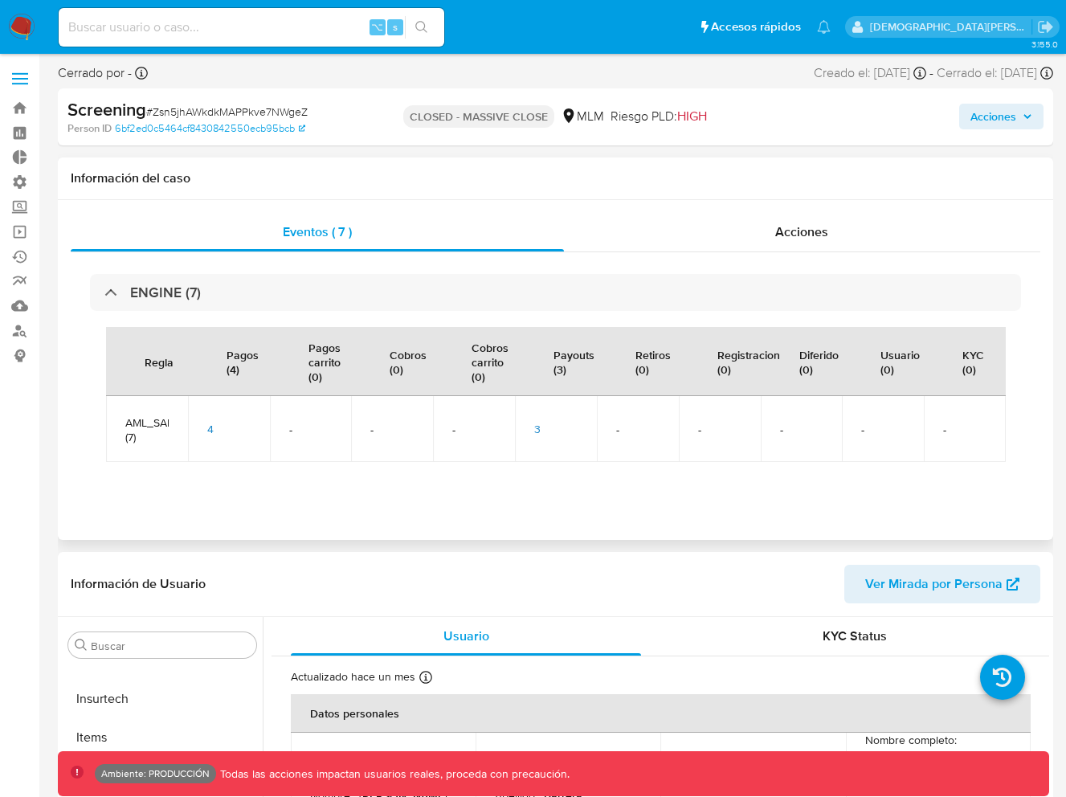
click at [533, 432] on td "3" at bounding box center [556, 429] width 82 height 66
click at [536, 427] on span "3" at bounding box center [537, 429] width 6 height 16
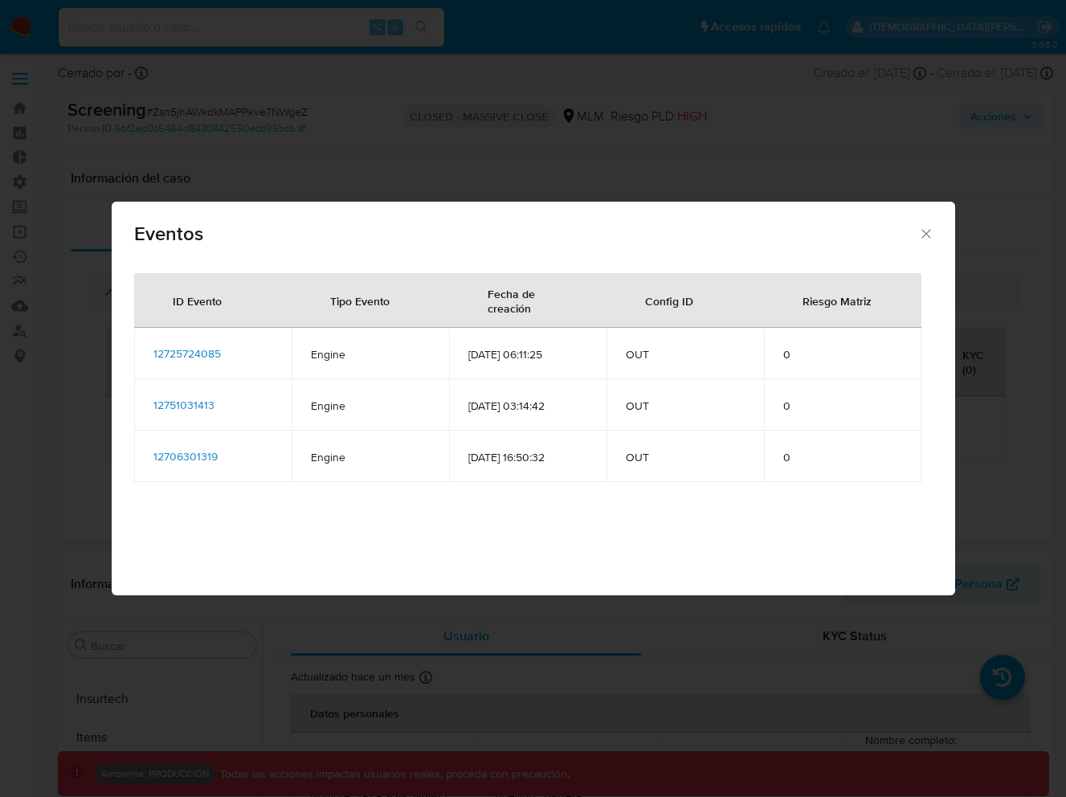
click at [192, 353] on span "12725724085" at bounding box center [186, 353] width 67 height 16
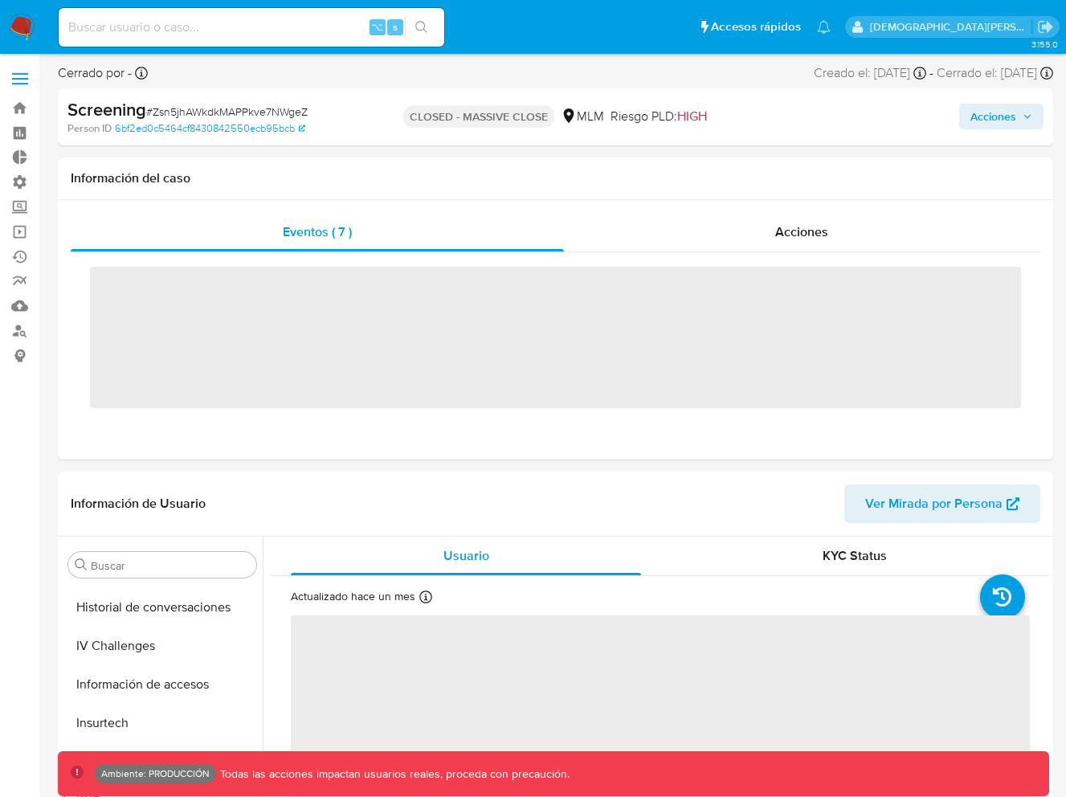
scroll to position [679, 0]
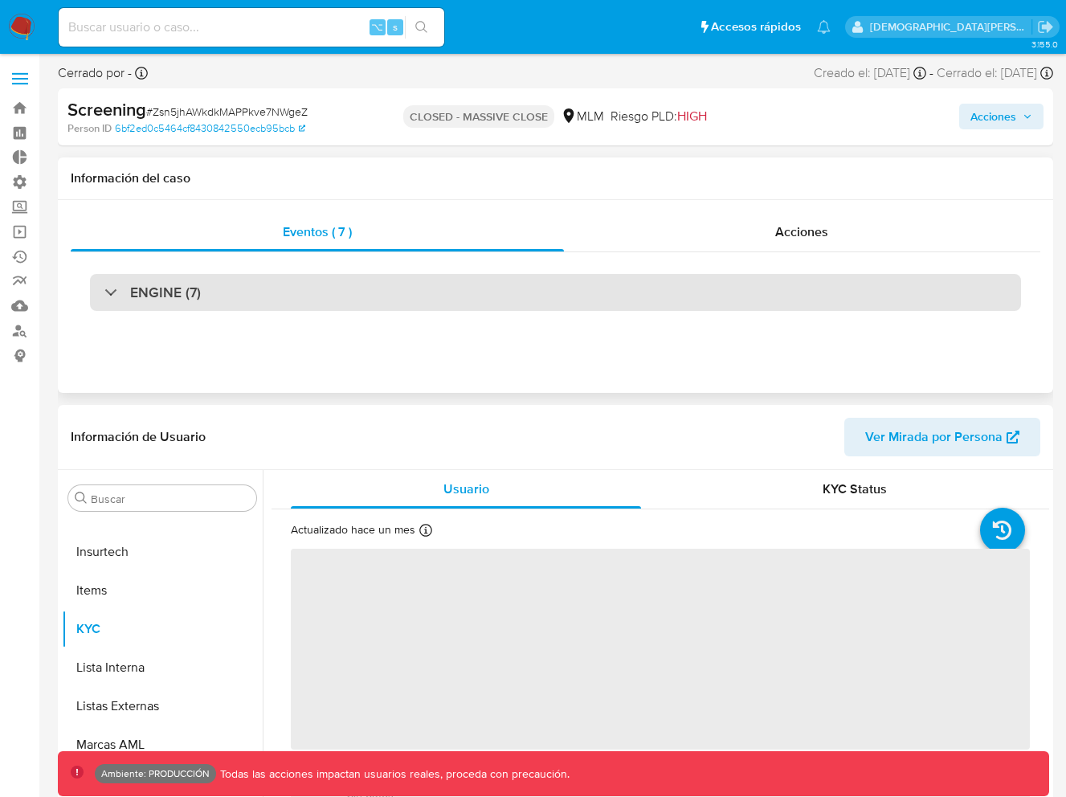
click at [544, 292] on div "ENGINE (7)" at bounding box center [555, 292] width 931 height 37
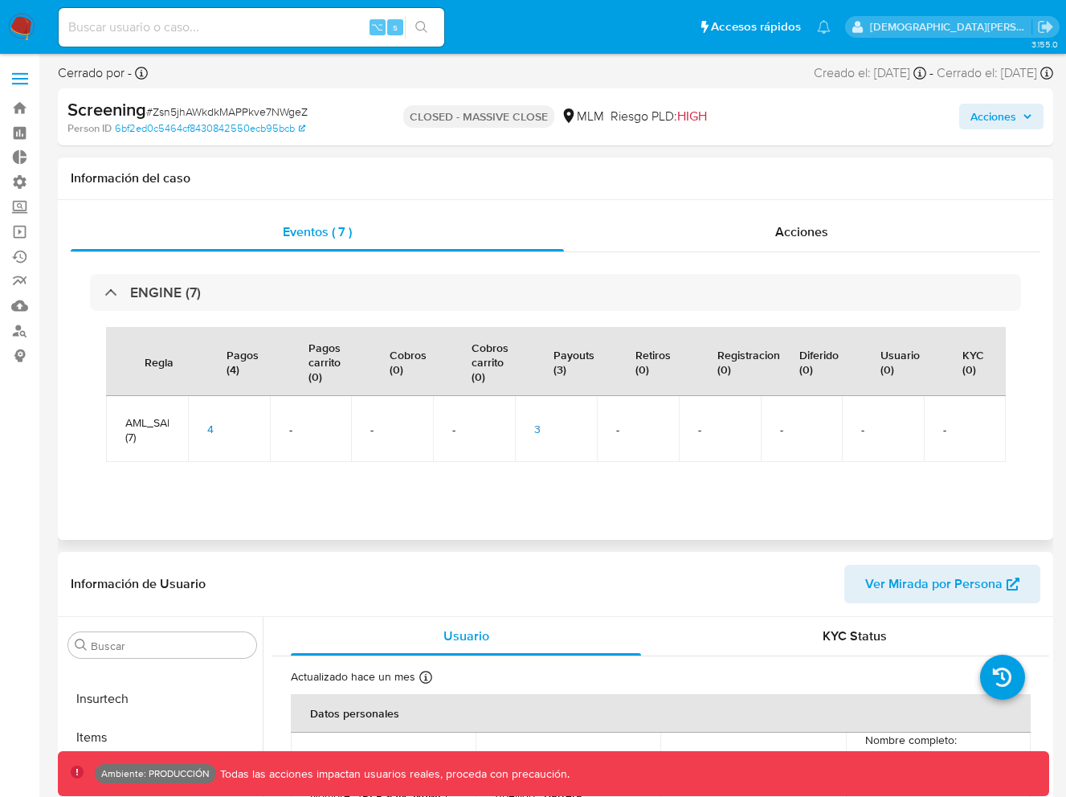
select select "10"
click at [534, 428] on span "3" at bounding box center [537, 429] width 6 height 16
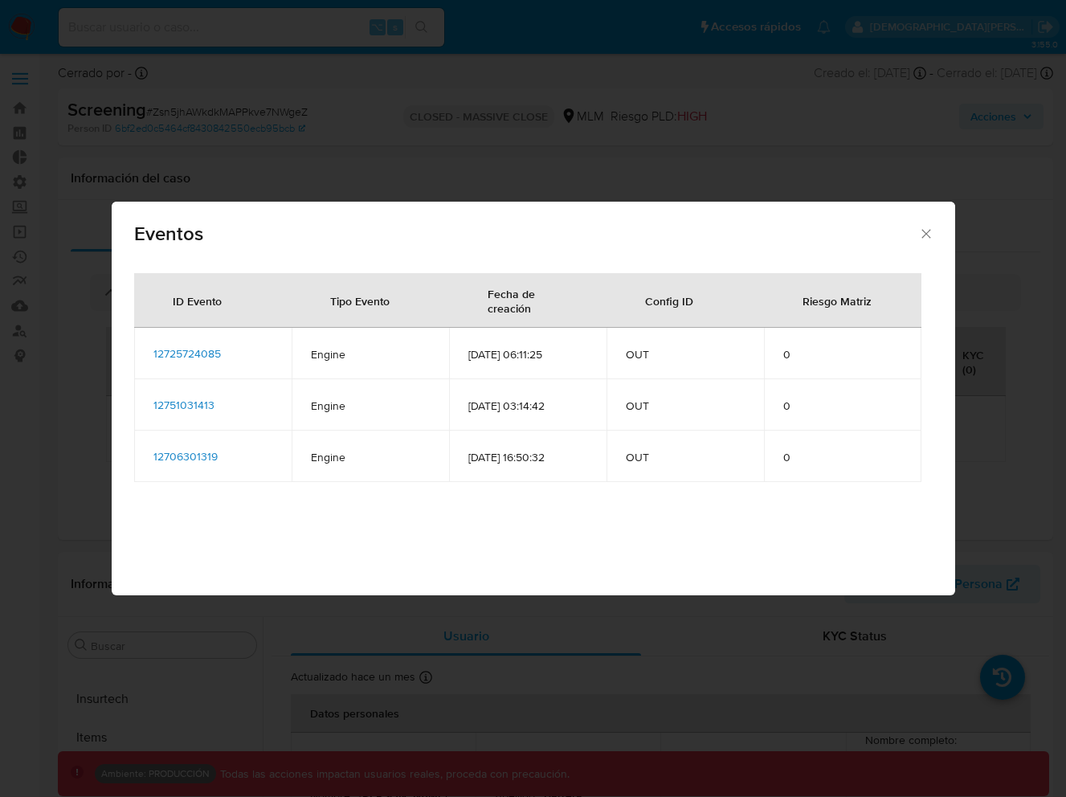
click at [177, 457] on span "12706301319" at bounding box center [185, 456] width 64 height 16
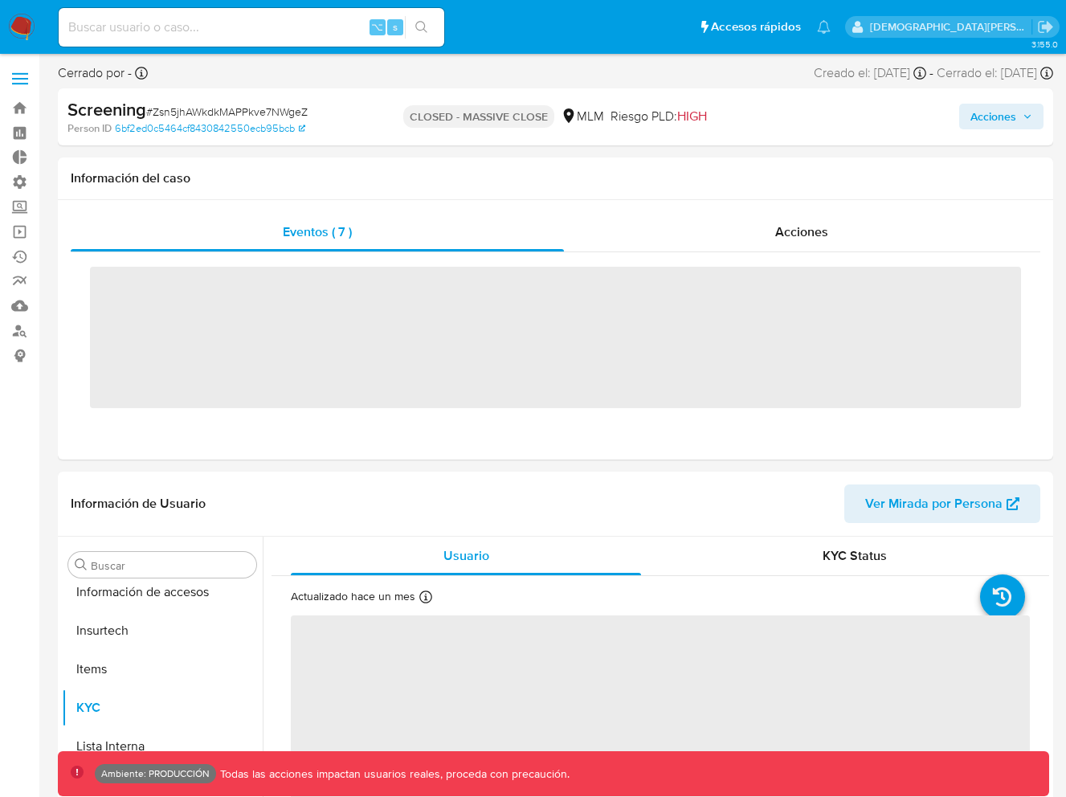
scroll to position [679, 0]
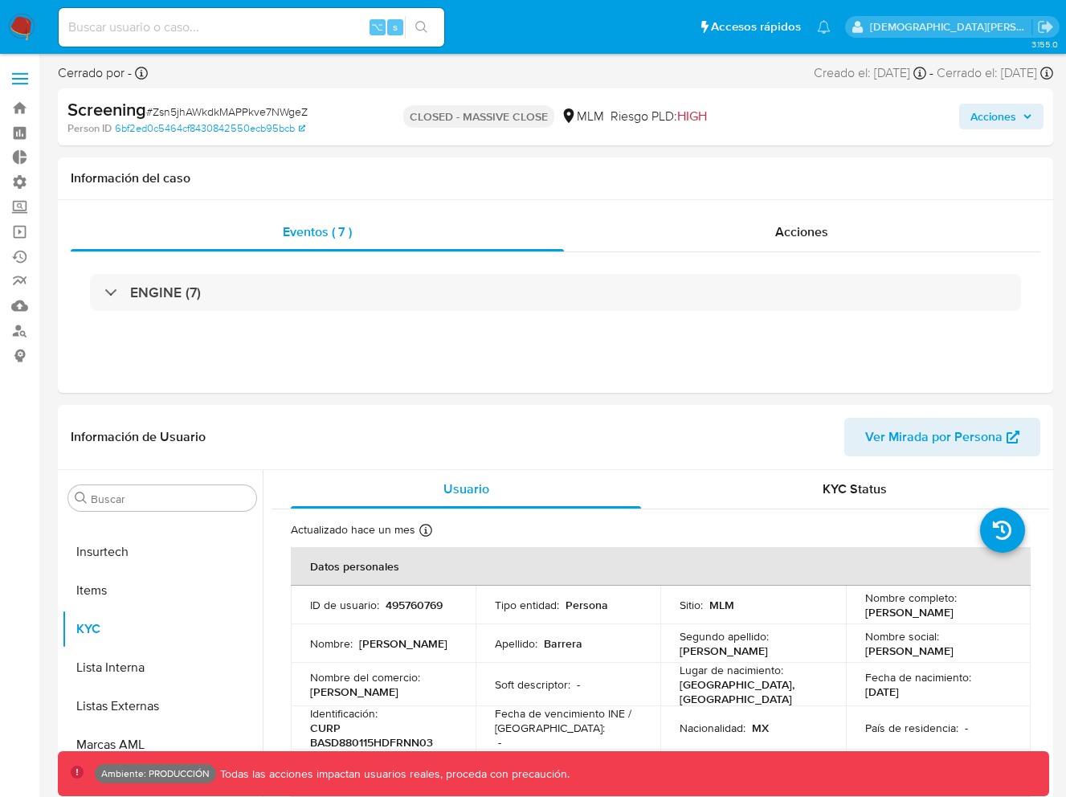
select select "10"
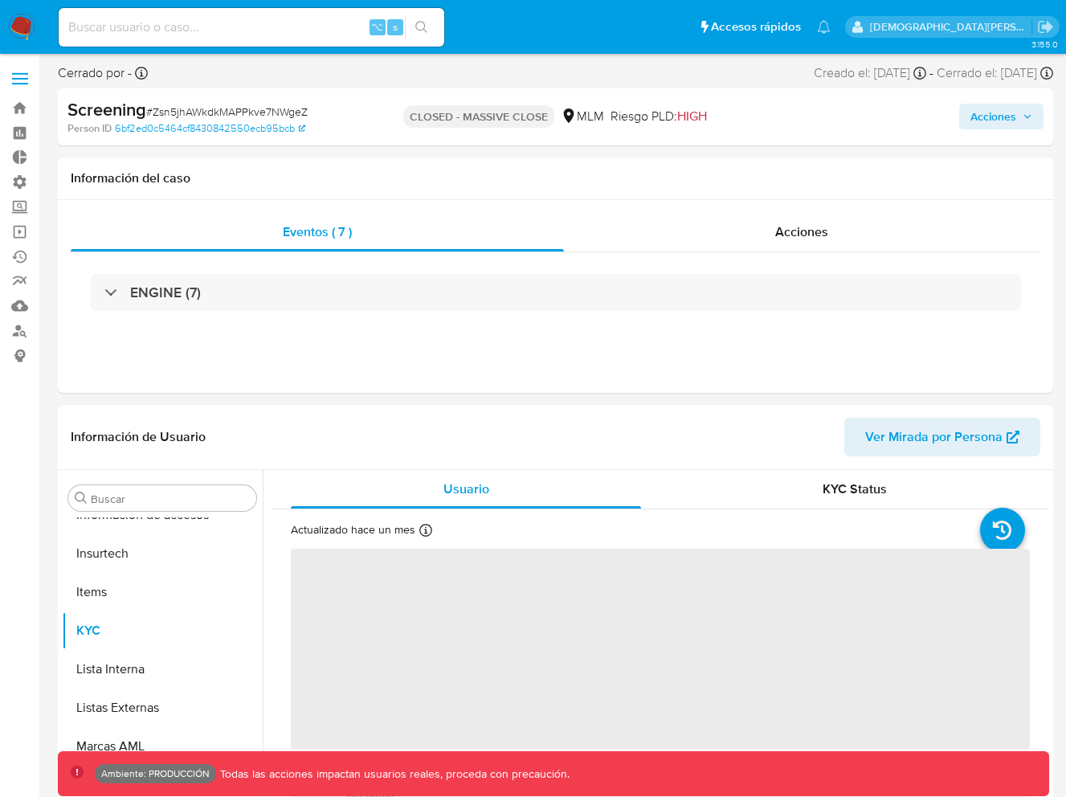
scroll to position [679, 0]
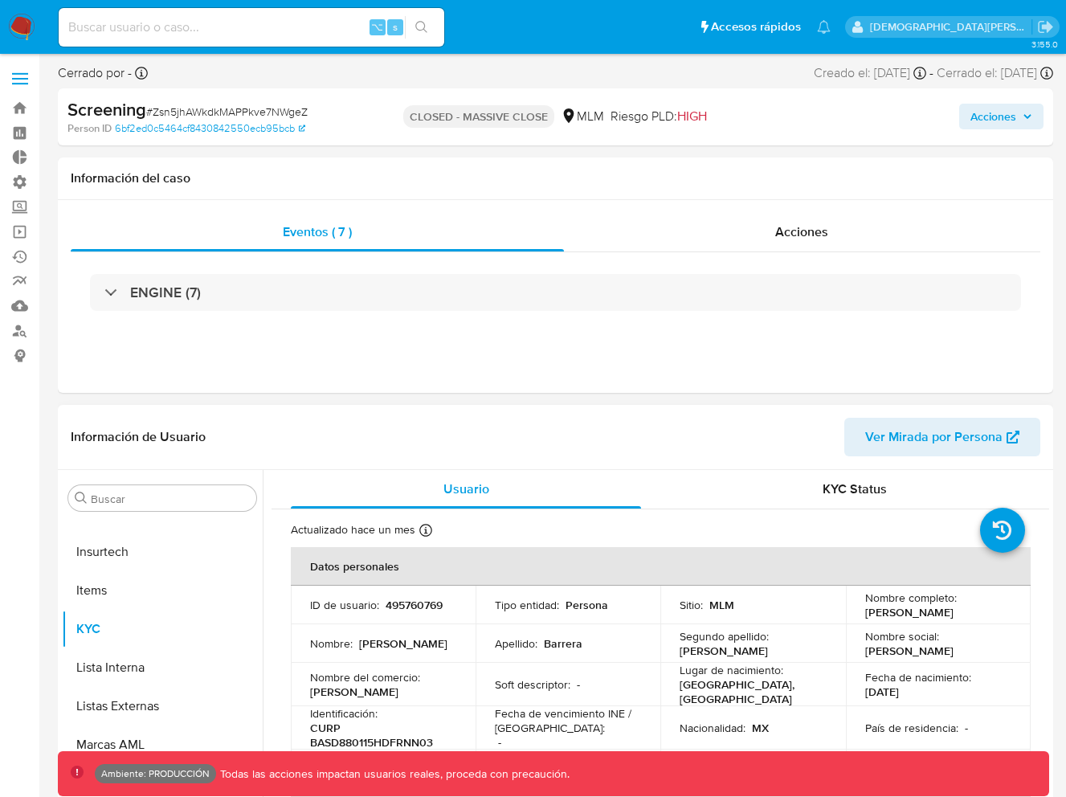
select select "10"
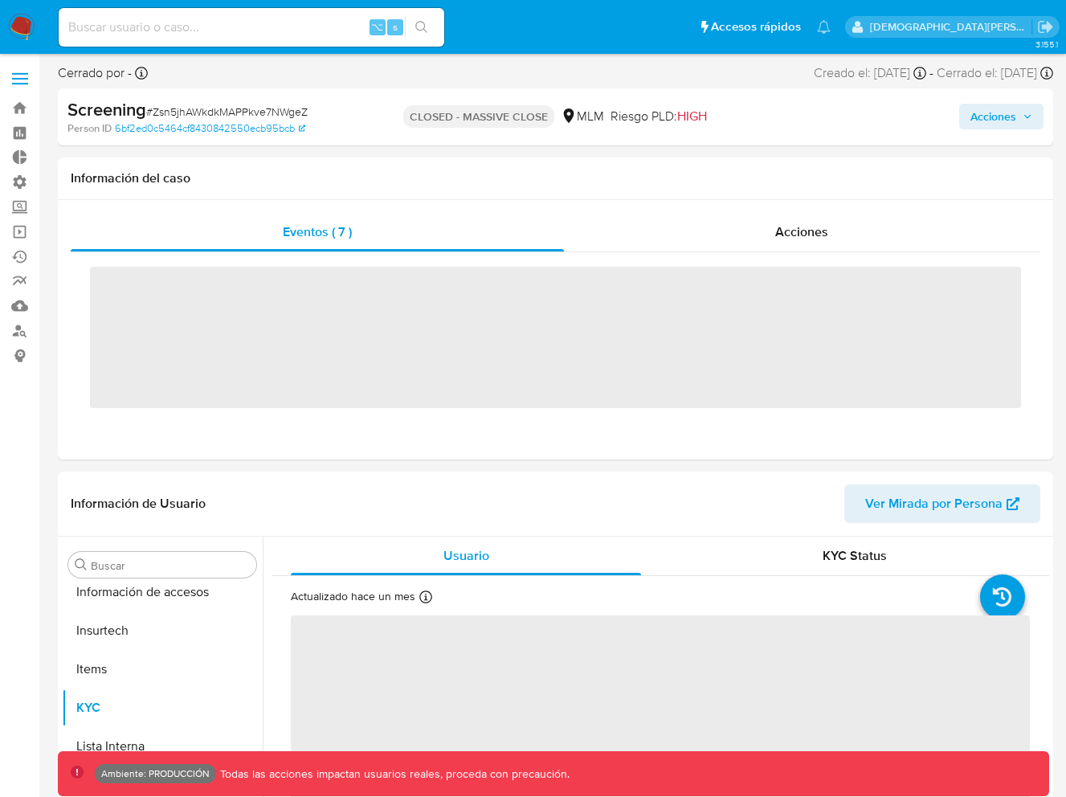
scroll to position [679, 0]
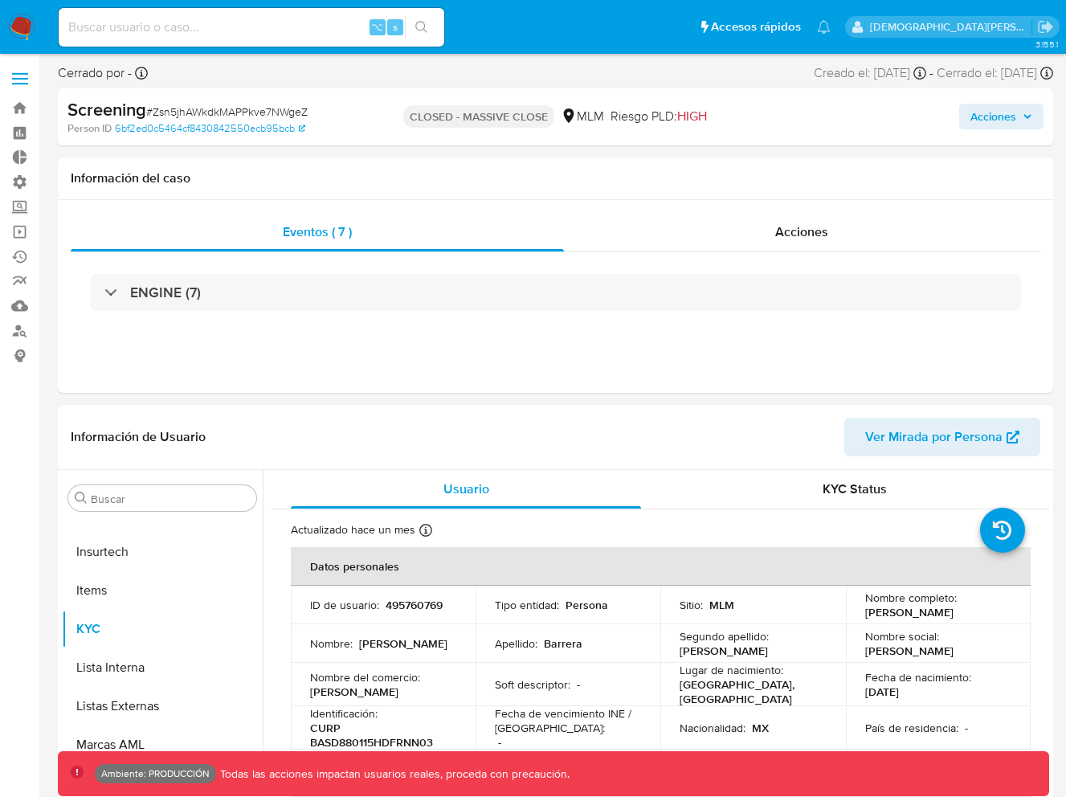
select select "10"
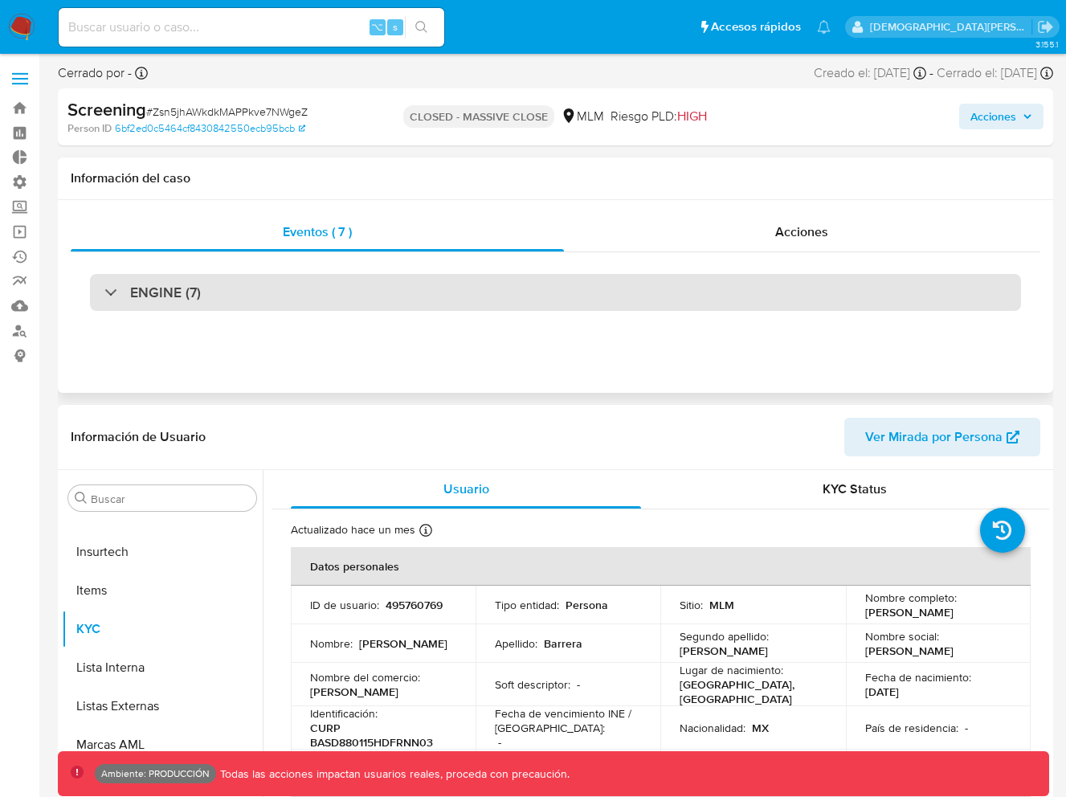
click at [227, 293] on div "ENGINE (7)" at bounding box center [555, 292] width 931 height 37
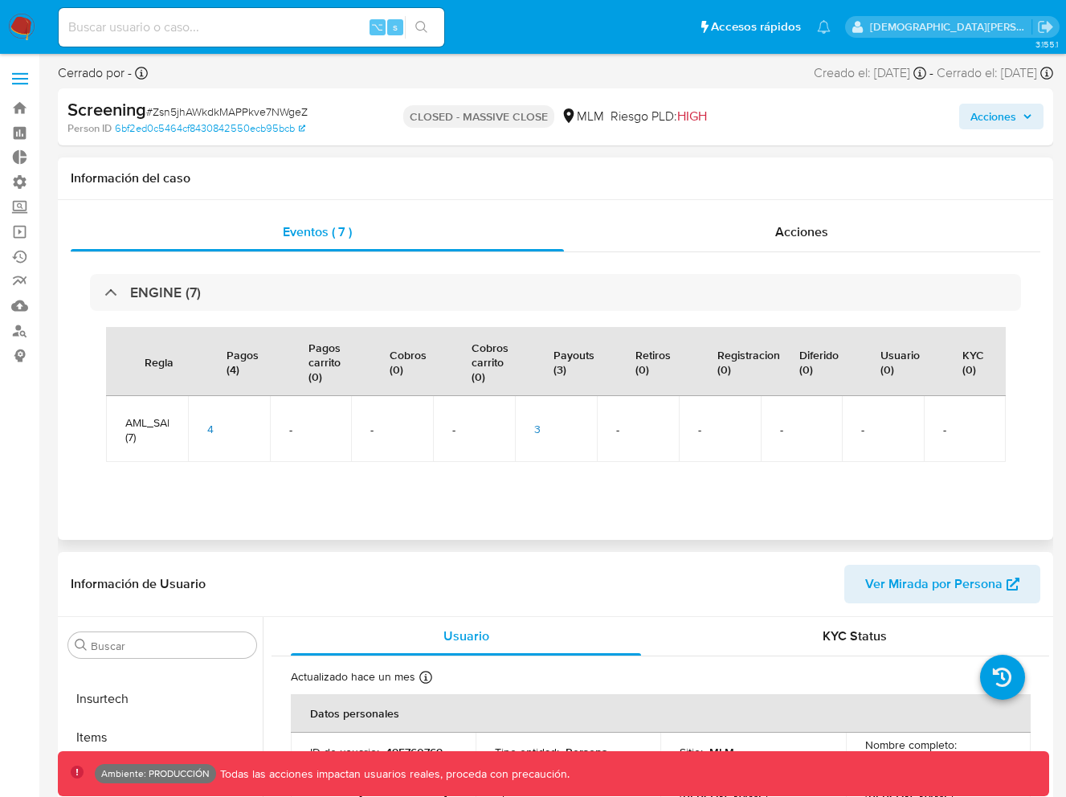
click at [545, 435] on div "3" at bounding box center [555, 429] width 43 height 14
click at [532, 432] on td "3" at bounding box center [556, 429] width 82 height 66
click at [536, 429] on span "3" at bounding box center [537, 429] width 6 height 16
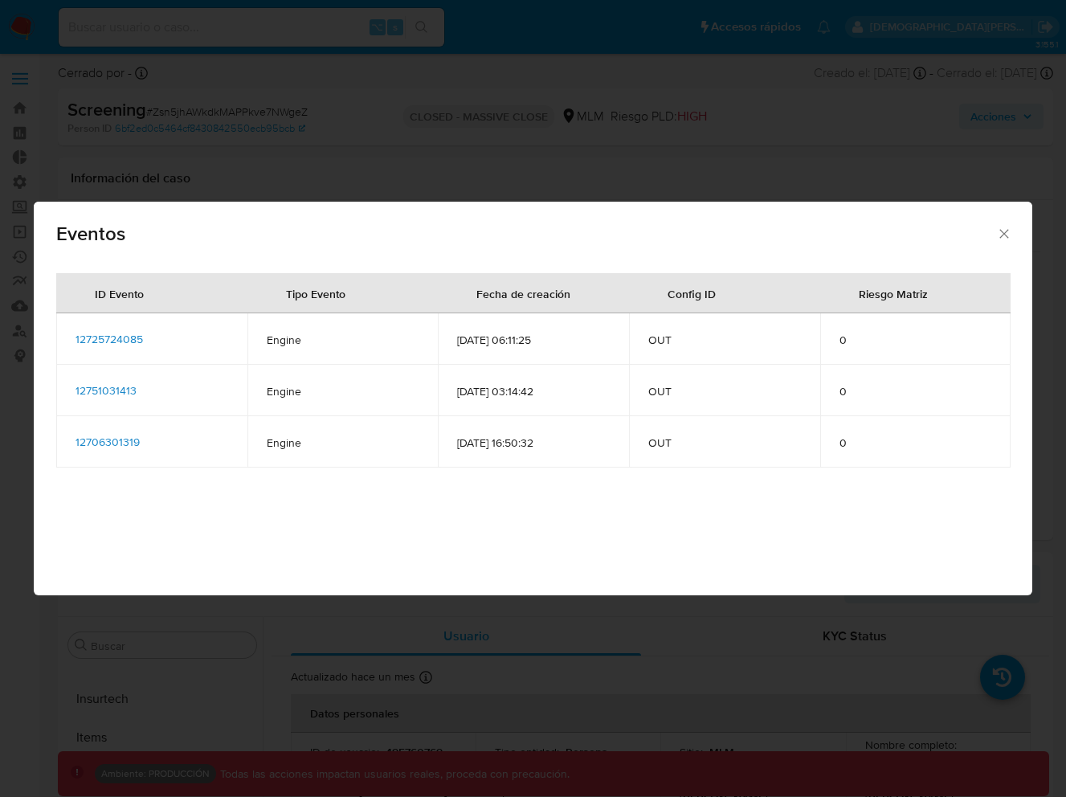
click at [116, 341] on span "12725724085" at bounding box center [109, 339] width 67 height 16
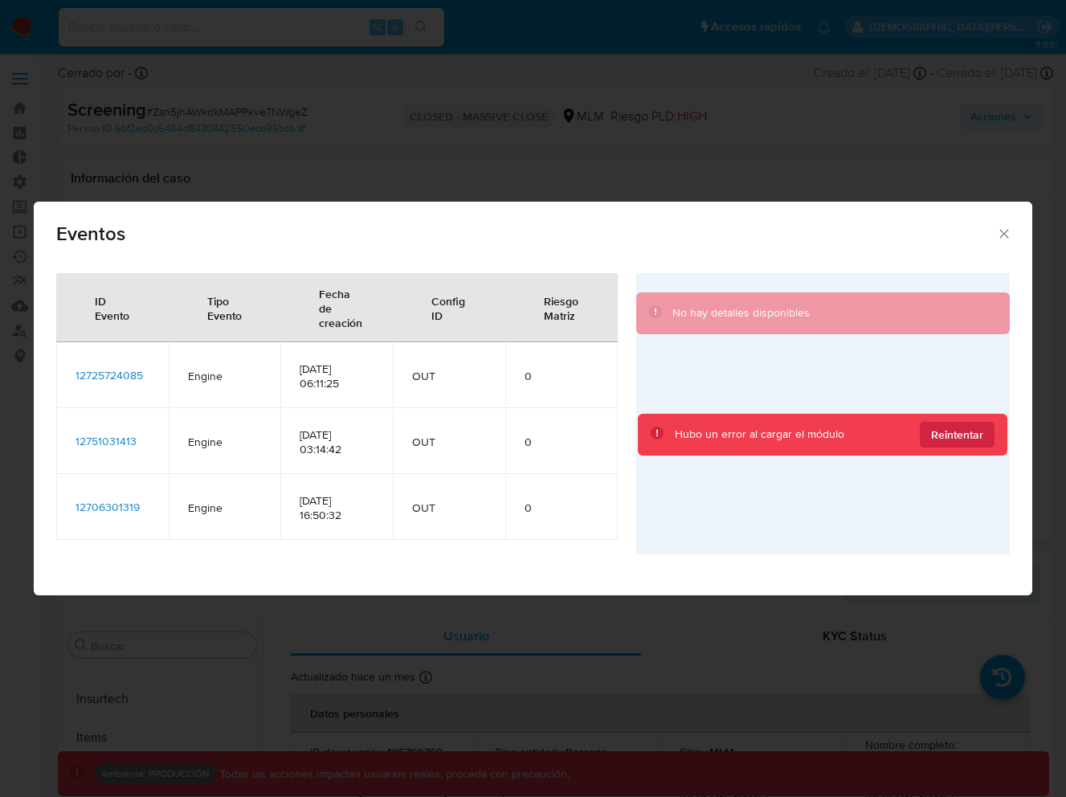
click at [105, 443] on span "12751031413" at bounding box center [106, 441] width 61 height 16
click at [105, 510] on span "12706301319" at bounding box center [108, 507] width 64 height 16
